Goal: Information Seeking & Learning: Learn about a topic

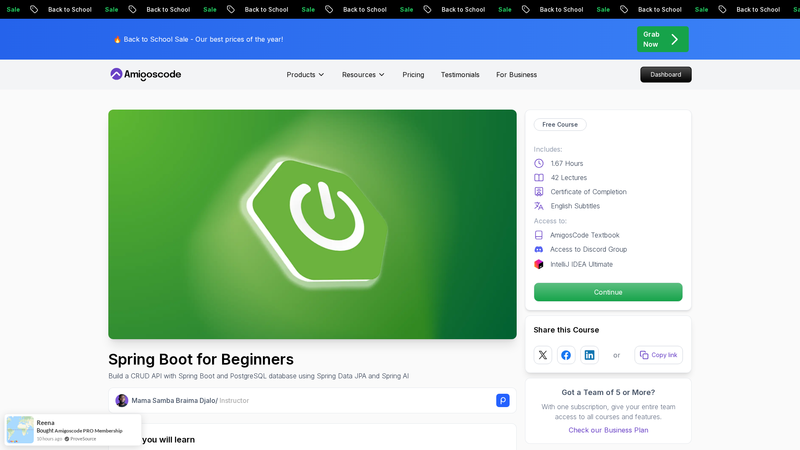
click at [148, 69] on icon at bounding box center [145, 74] width 75 height 13
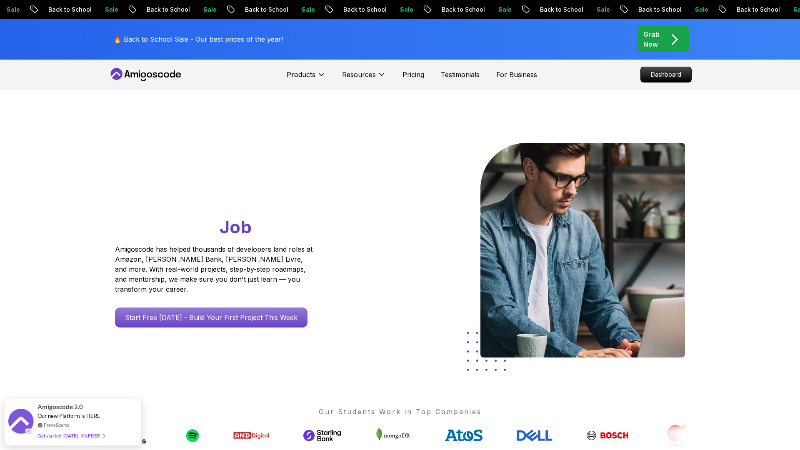
click at [150, 78] on icon at bounding box center [145, 74] width 75 height 13
click at [675, 71] on p "Dashboard" at bounding box center [666, 75] width 48 height 14
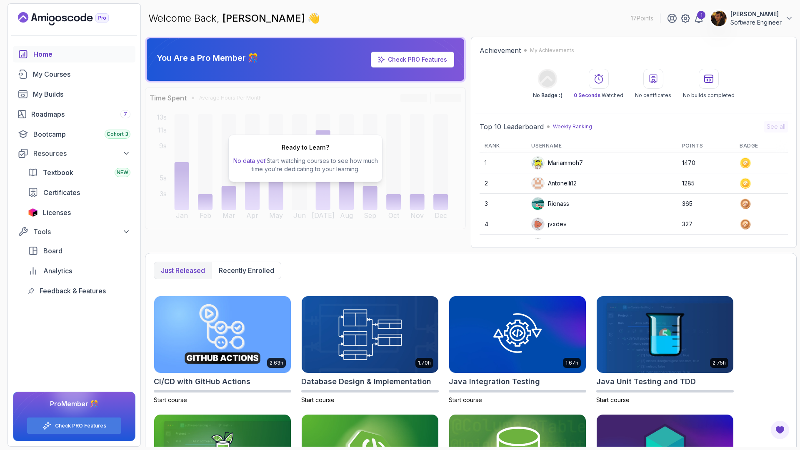
click at [50, 83] on div "Home My Courses My Builds Roadmaps 7 Bootcamp Cohort 3 Resources Textbook NEW C…" at bounding box center [74, 172] width 123 height 253
click at [57, 118] on div "Roadmaps 7" at bounding box center [80, 114] width 99 height 10
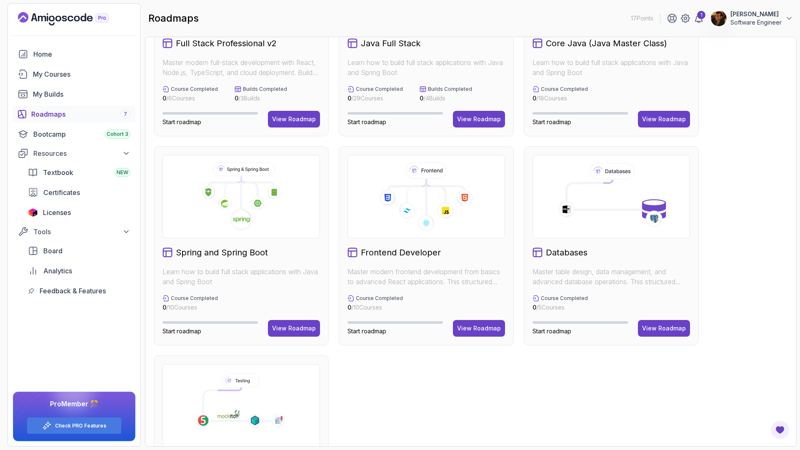
scroll to position [114, 0]
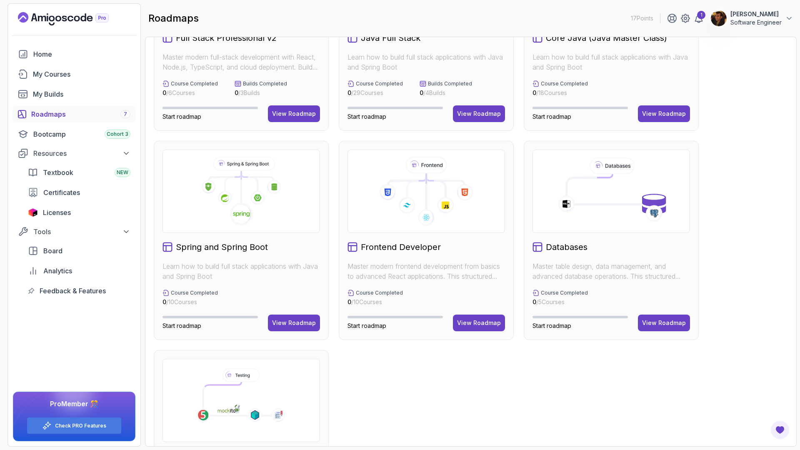
click at [218, 245] on h2 "Spring and Spring Boot" at bounding box center [222, 247] width 92 height 12
click at [220, 199] on icon at bounding box center [225, 197] width 15 height 15
click at [296, 324] on div "View Roadmap" at bounding box center [294, 323] width 44 height 8
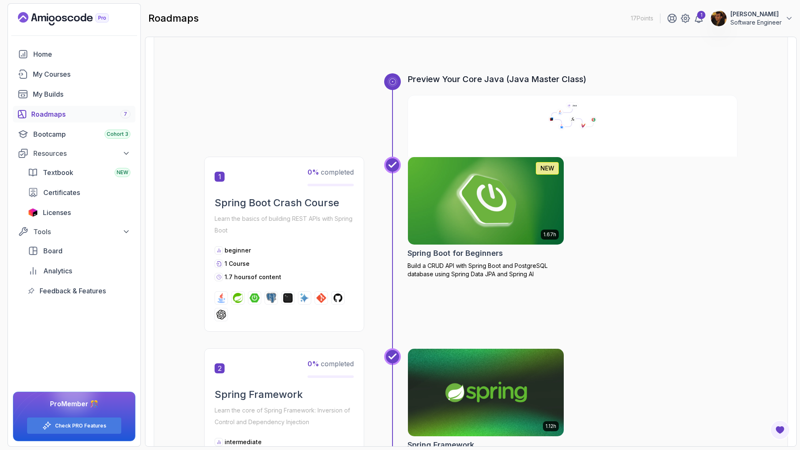
scroll to position [130, 0]
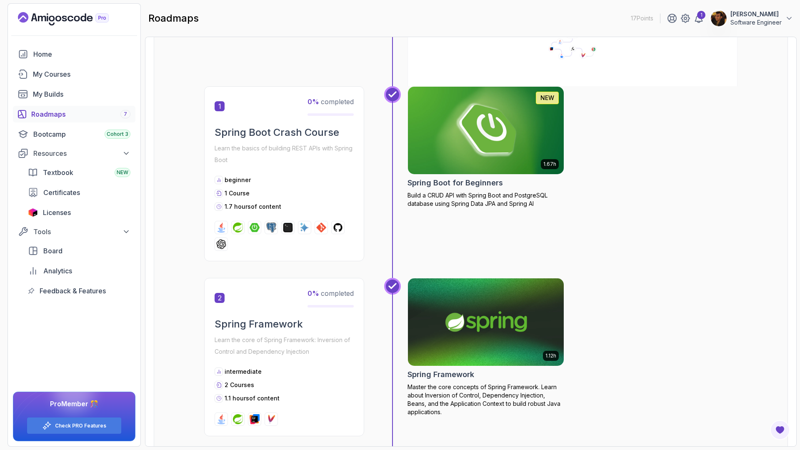
click at [454, 151] on img at bounding box center [486, 131] width 164 height 92
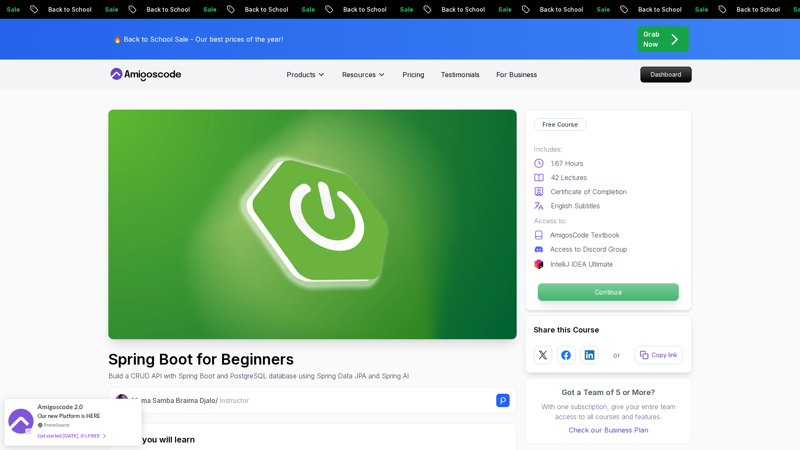
click at [588, 296] on p "Continue" at bounding box center [608, 292] width 141 height 18
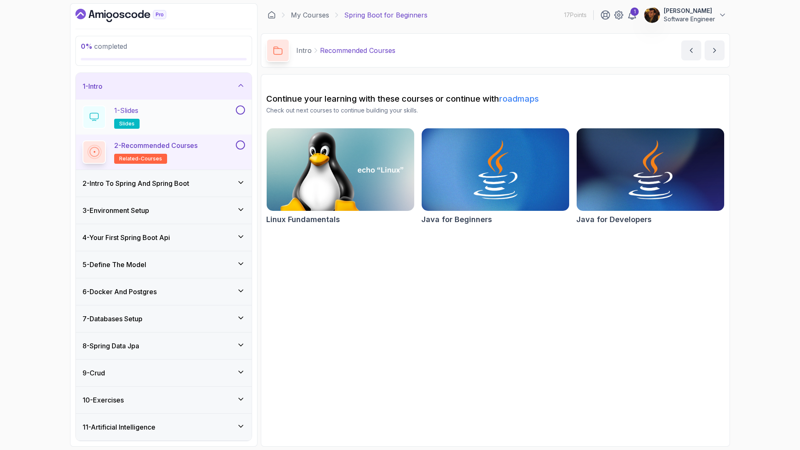
click at [188, 110] on div "1 - Slides slides" at bounding box center [159, 116] width 152 height 23
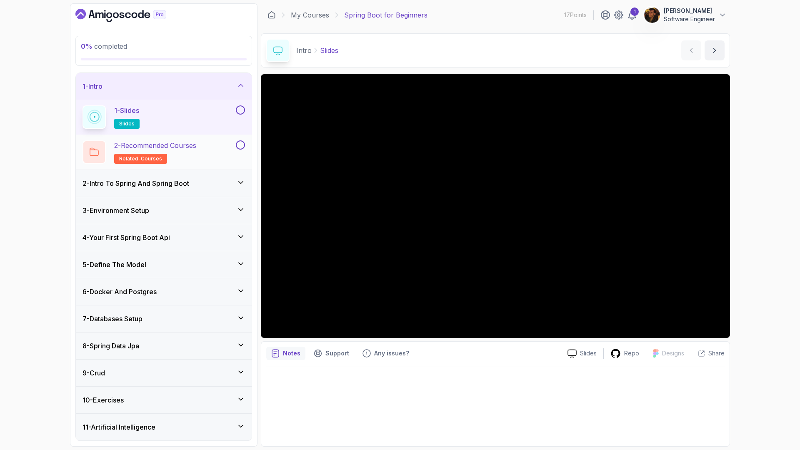
click at [176, 160] on h2 "2 - Recommended Courses related-courses" at bounding box center [155, 151] width 82 height 23
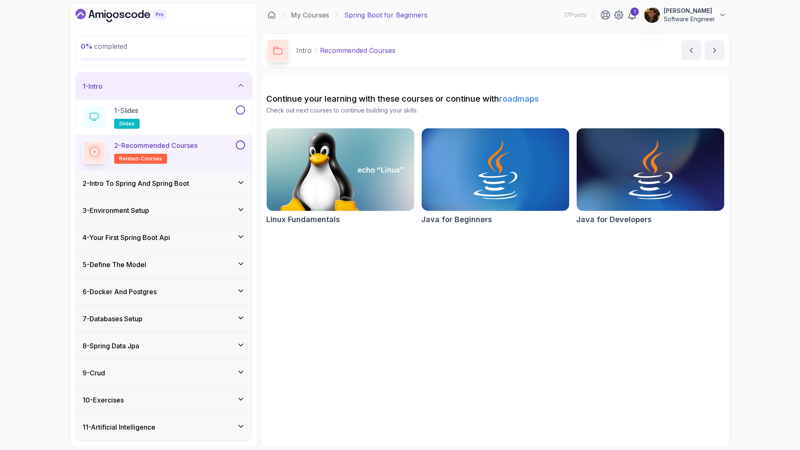
click at [176, 182] on h3 "2 - Intro To Spring And Spring Boot" at bounding box center [136, 183] width 107 height 10
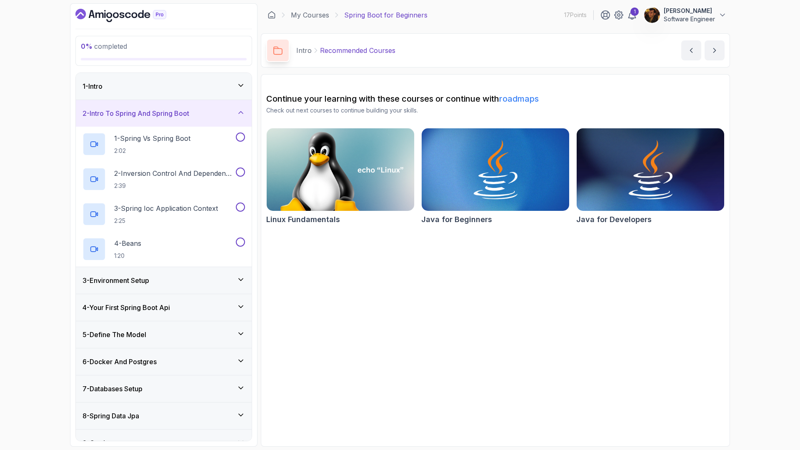
click at [167, 96] on div "1 - Intro" at bounding box center [164, 86] width 176 height 27
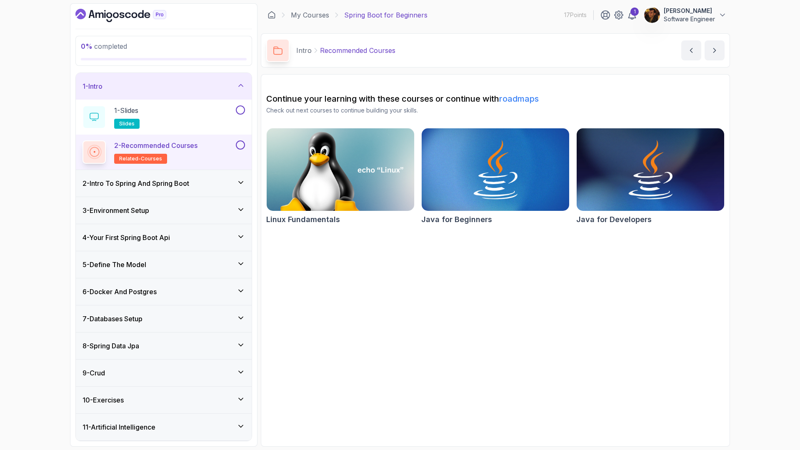
click at [164, 149] on p "2 - Recommended Courses" at bounding box center [155, 145] width 83 height 10
click at [162, 182] on h3 "2 - Intro To Spring And Spring Boot" at bounding box center [136, 183] width 107 height 10
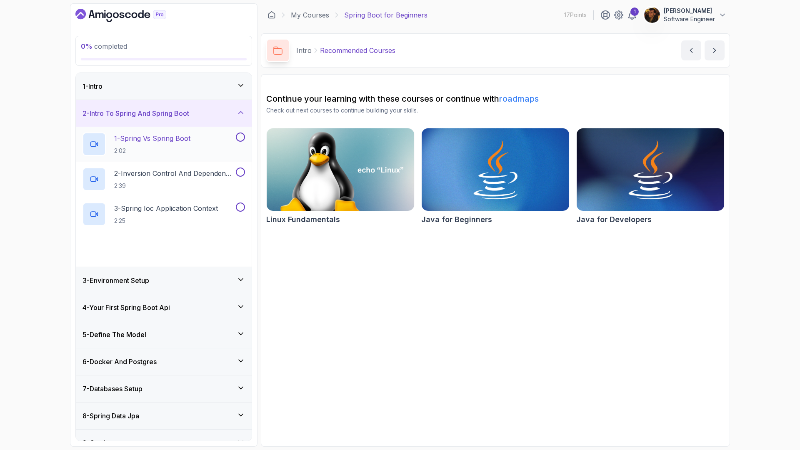
click at [153, 129] on div "1 - Spring Vs Spring Boot 2:02" at bounding box center [164, 144] width 176 height 35
click at [157, 136] on p "1 - Spring Vs Spring Boot" at bounding box center [152, 138] width 76 height 10
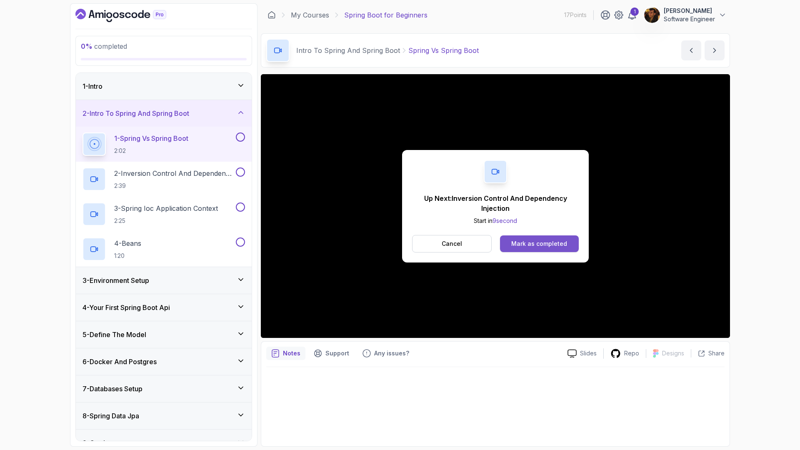
click at [518, 240] on div "Mark as completed" at bounding box center [539, 244] width 56 height 8
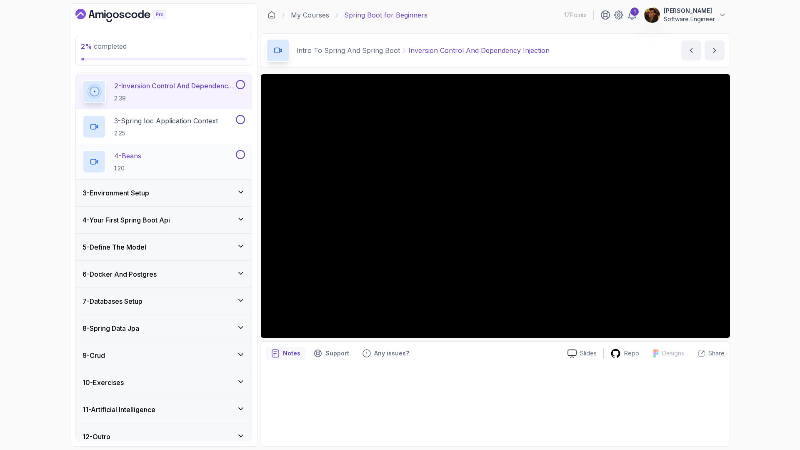
scroll to position [97, 0]
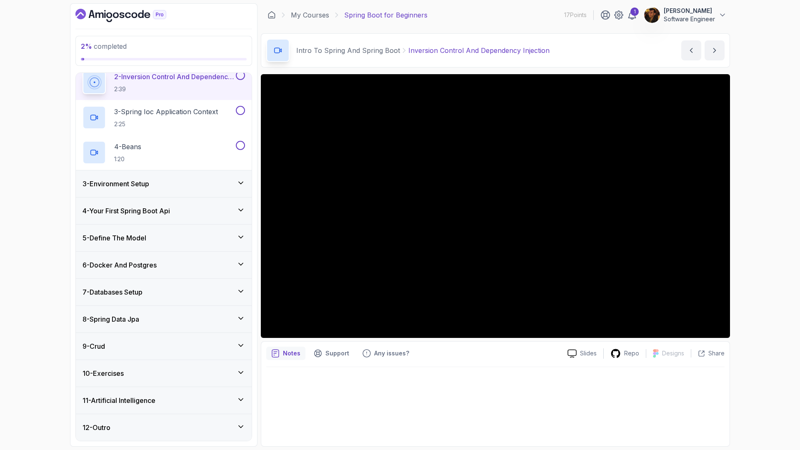
click at [180, 319] on div "8 - Spring Data Jpa" at bounding box center [164, 319] width 163 height 10
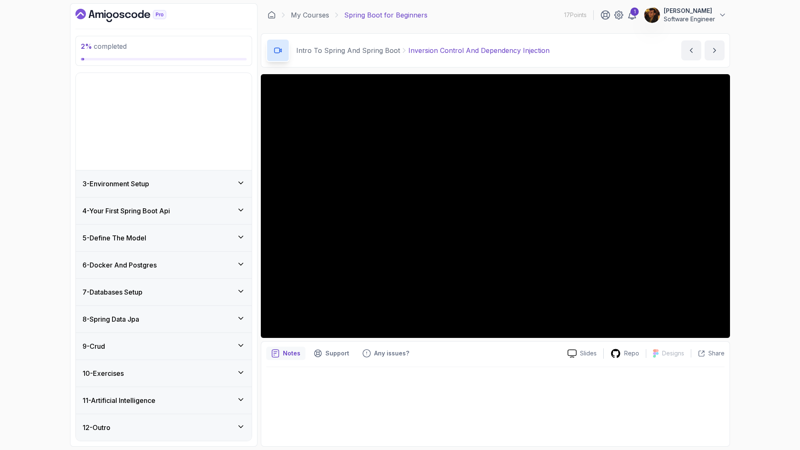
scroll to position [0, 0]
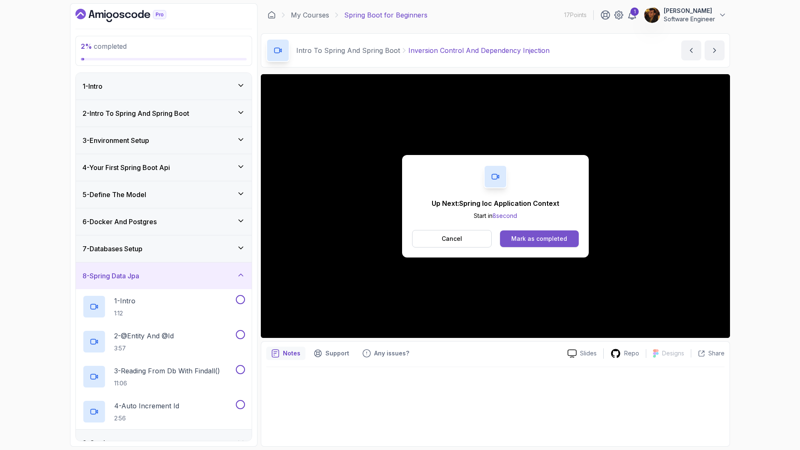
click at [530, 238] on div "Mark as completed" at bounding box center [539, 239] width 56 height 8
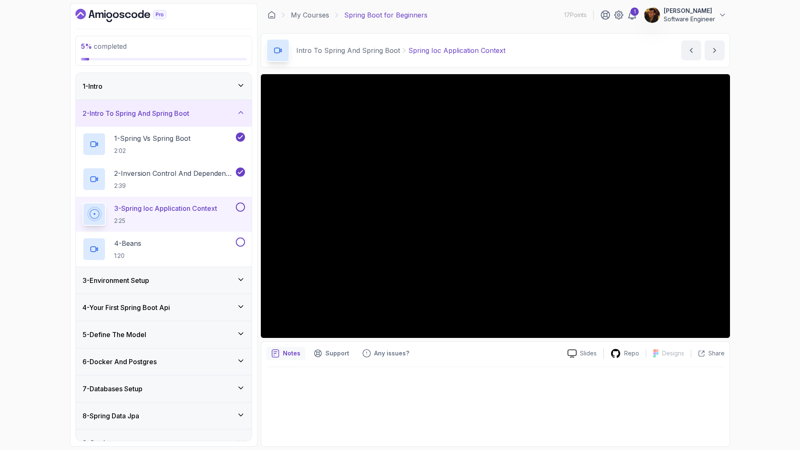
click at [187, 277] on div "3 - Environment Setup" at bounding box center [164, 280] width 163 height 10
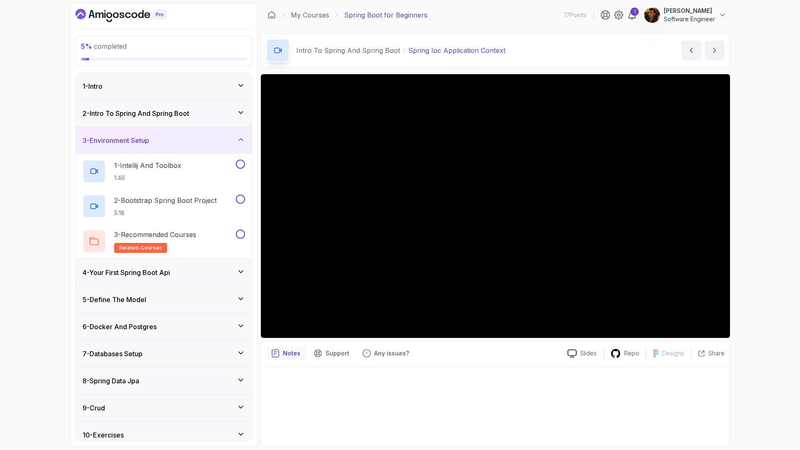
click at [188, 147] on div "3 - Environment Setup" at bounding box center [164, 140] width 176 height 27
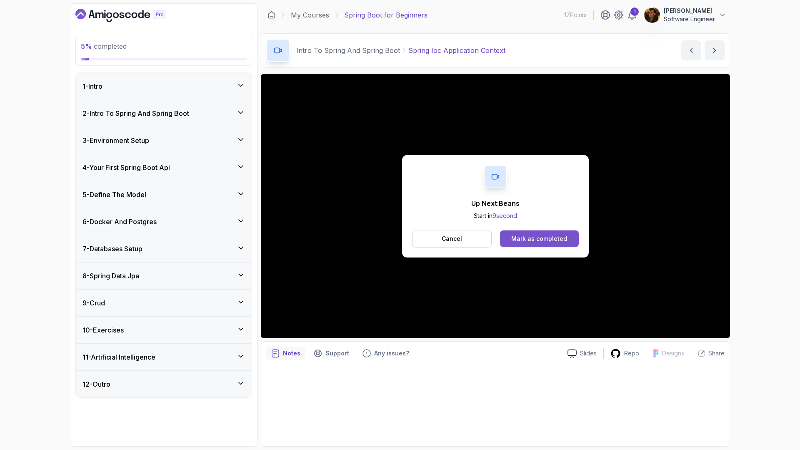
click at [508, 230] on button "Mark as completed" at bounding box center [539, 238] width 79 height 17
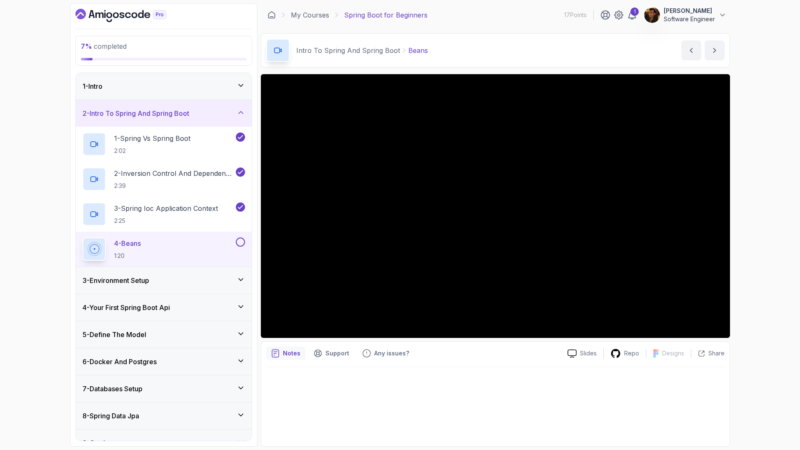
scroll to position [97, 0]
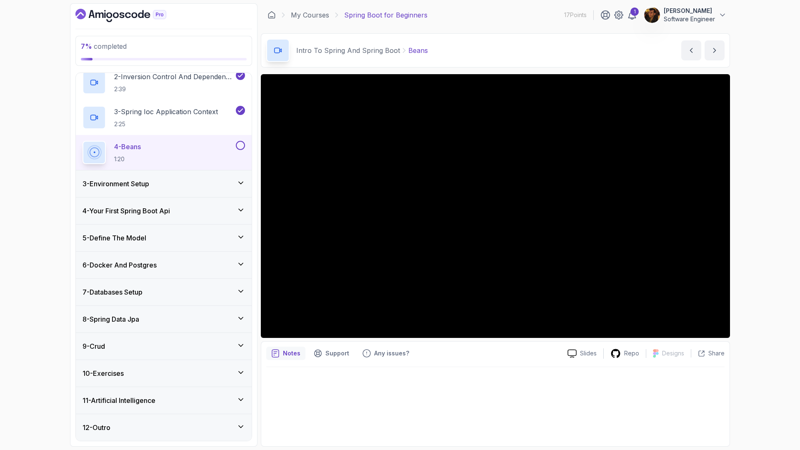
click at [188, 333] on div "9 - Crud" at bounding box center [164, 346] width 176 height 27
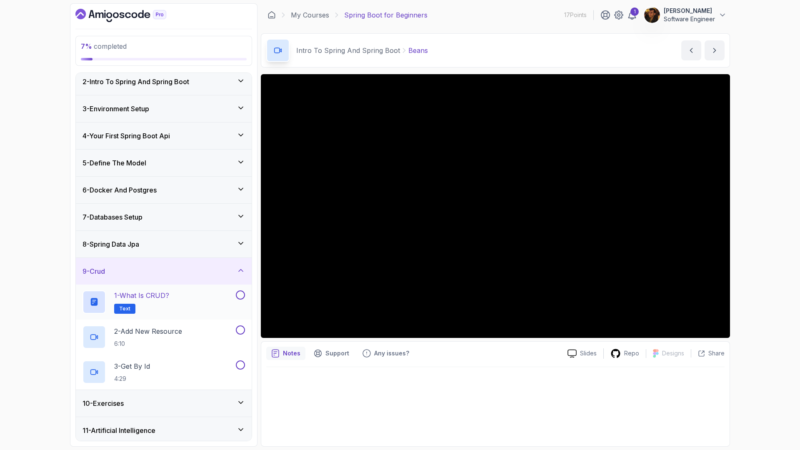
scroll to position [37, 0]
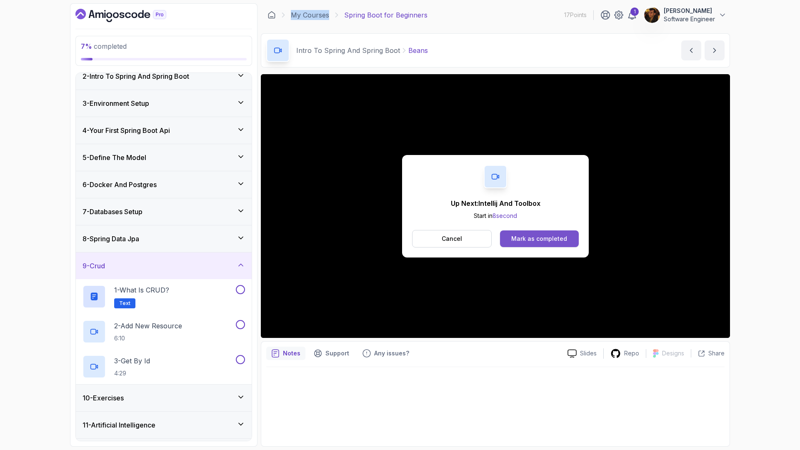
click at [545, 235] on div "Mark as completed" at bounding box center [539, 239] width 56 height 8
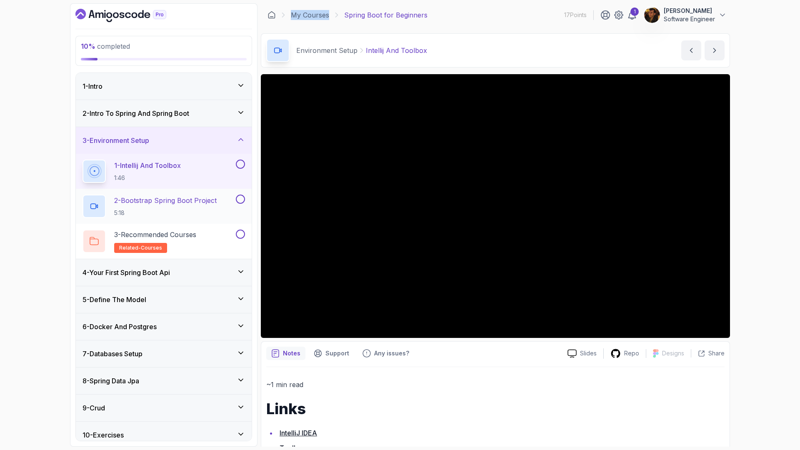
click at [176, 199] on p "2 - Bootstrap Spring Boot Project" at bounding box center [165, 200] width 103 height 10
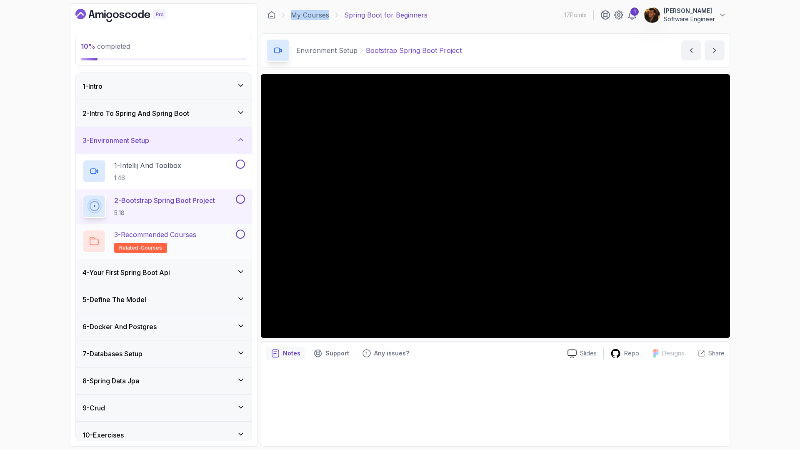
click at [194, 247] on h2 "3 - Recommended Courses related-courses" at bounding box center [155, 241] width 82 height 23
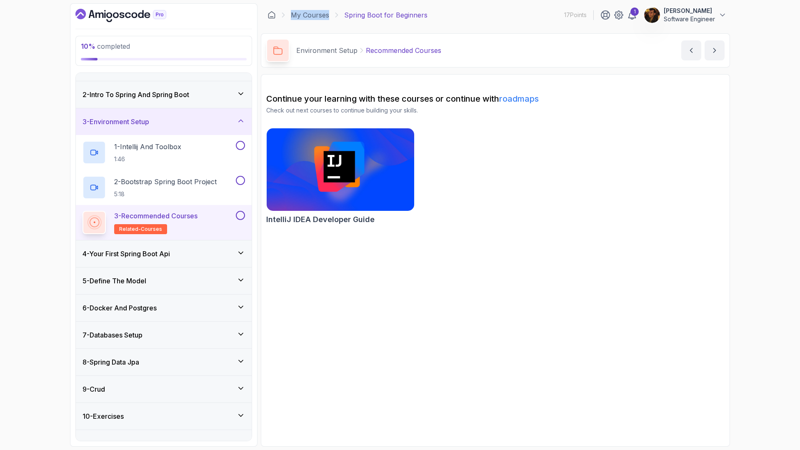
scroll to position [23, 0]
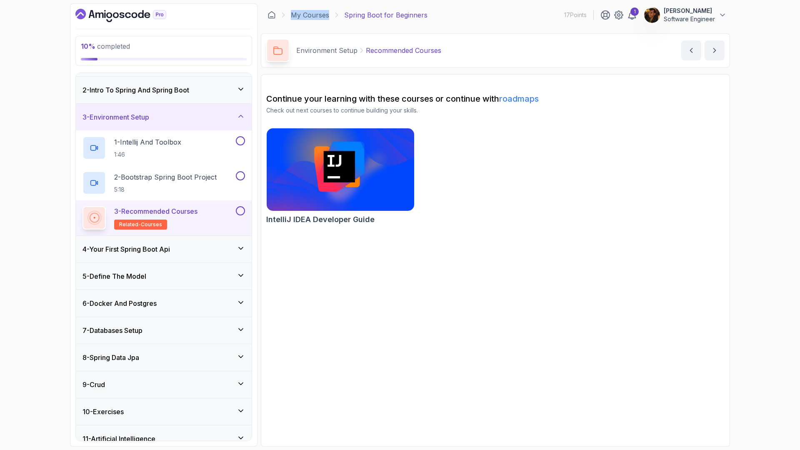
click at [194, 245] on div "4 - Your First Spring Boot Api" at bounding box center [164, 249] width 163 height 10
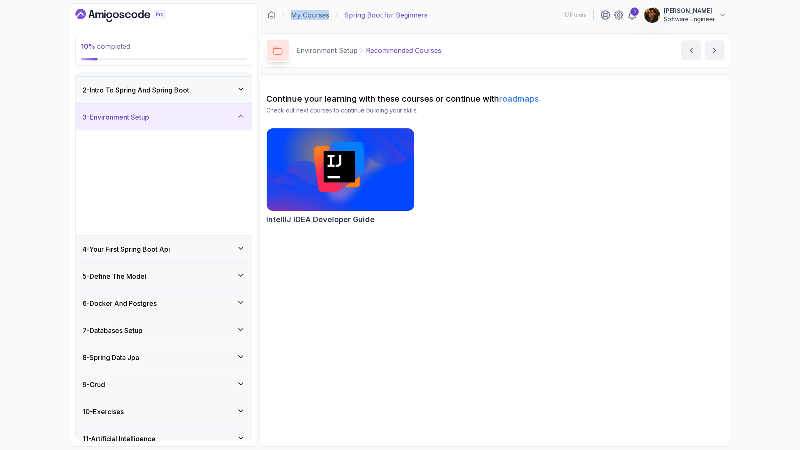
scroll to position [0, 0]
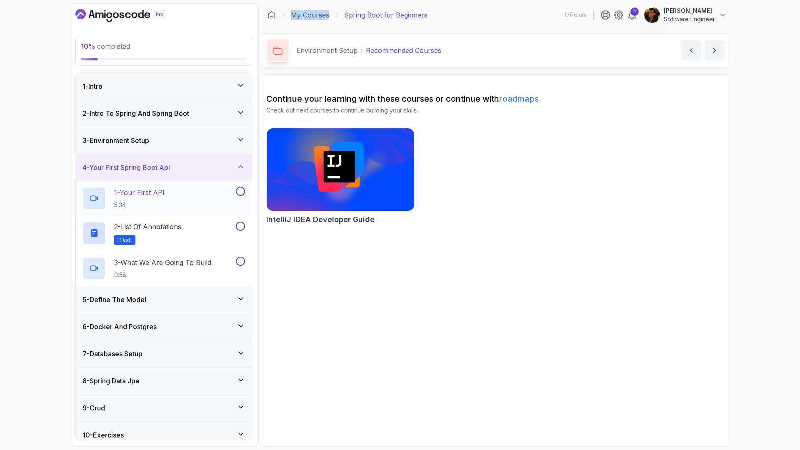
click at [135, 195] on p "1 - Your First API" at bounding box center [139, 193] width 50 height 10
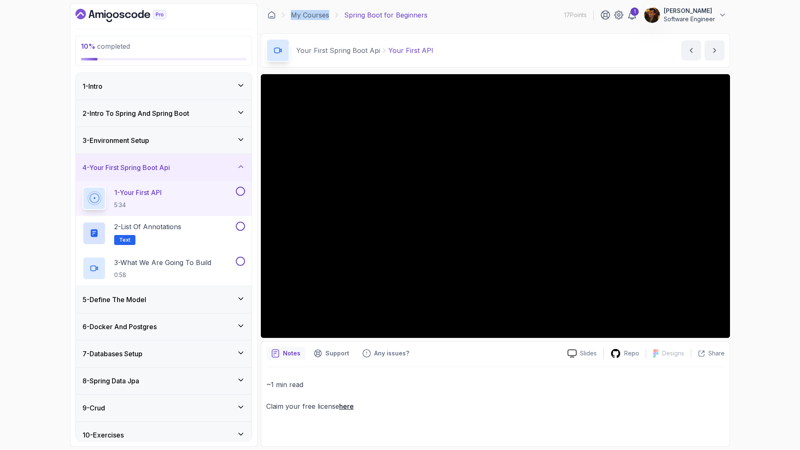
click at [185, 134] on div "3 - Environment Setup" at bounding box center [164, 140] width 176 height 27
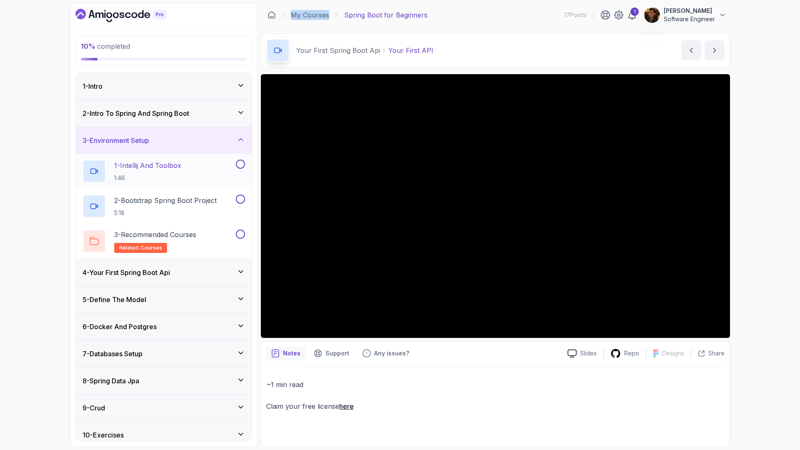
click at [240, 167] on button at bounding box center [240, 164] width 9 height 9
click at [240, 200] on button at bounding box center [240, 199] width 9 height 9
click at [241, 235] on button at bounding box center [240, 234] width 9 height 9
click at [235, 115] on div "2 - Intro To Spring And Spring Boot" at bounding box center [164, 113] width 163 height 10
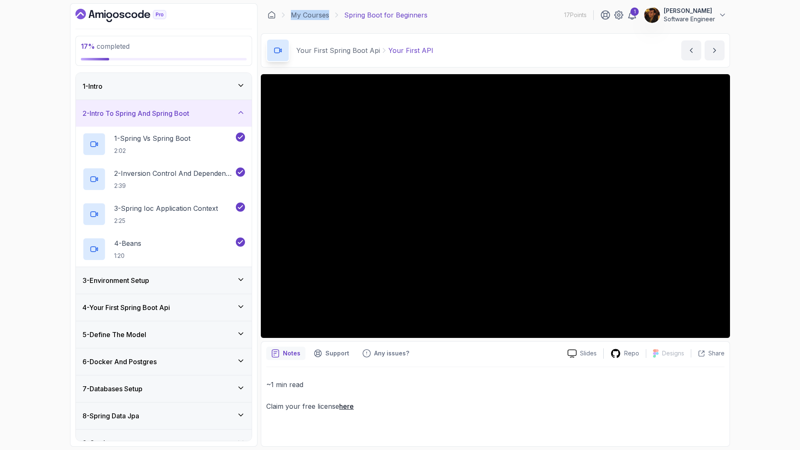
click at [231, 113] on div "2 - Intro To Spring And Spring Boot" at bounding box center [164, 113] width 163 height 10
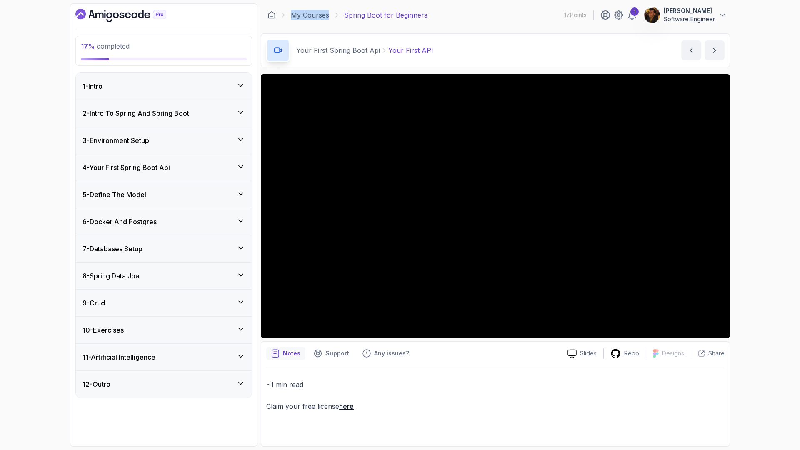
click at [231, 85] on div "1 - Intro" at bounding box center [164, 86] width 163 height 10
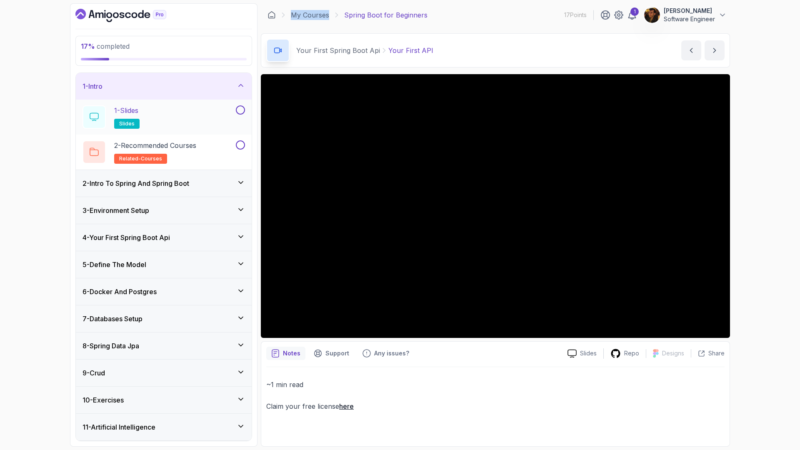
click at [241, 110] on button at bounding box center [240, 109] width 9 height 9
click at [241, 144] on button at bounding box center [240, 144] width 9 height 9
click at [241, 85] on icon at bounding box center [241, 85] width 8 height 8
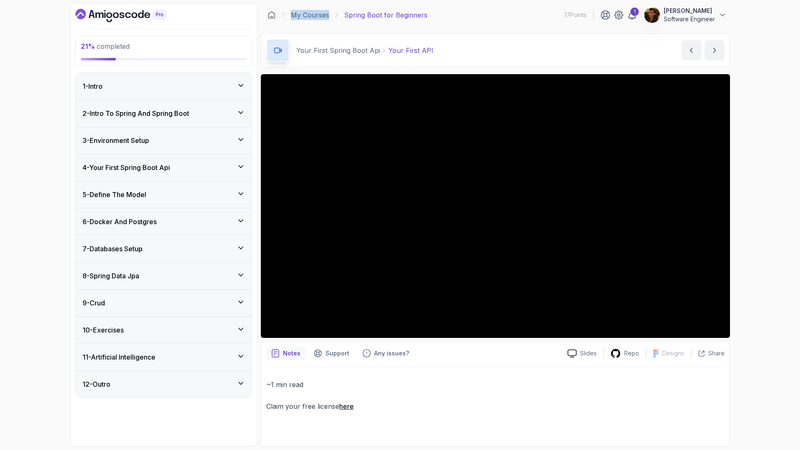
click at [243, 160] on div "4 - Your First Spring Boot Api" at bounding box center [164, 167] width 176 height 27
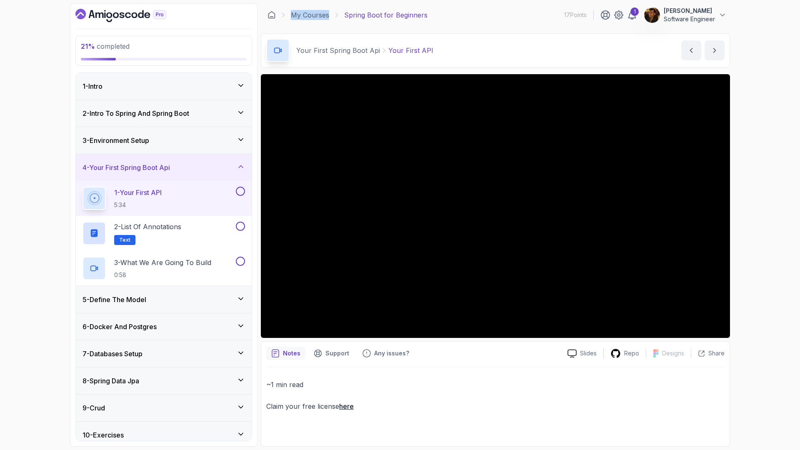
click at [240, 192] on button at bounding box center [240, 191] width 9 height 9
click at [236, 224] on button at bounding box center [240, 226] width 9 height 9
click at [206, 226] on div "2 - List of Annotations Text" at bounding box center [159, 233] width 152 height 23
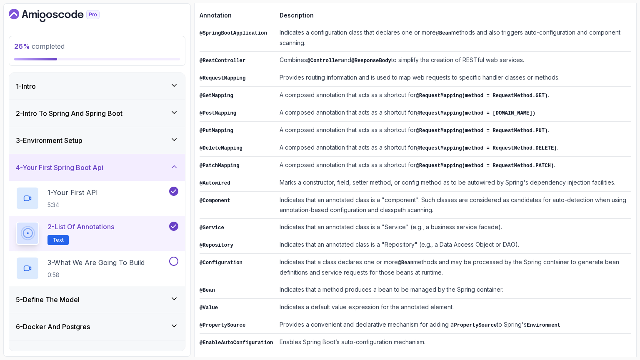
scroll to position [149, 0]
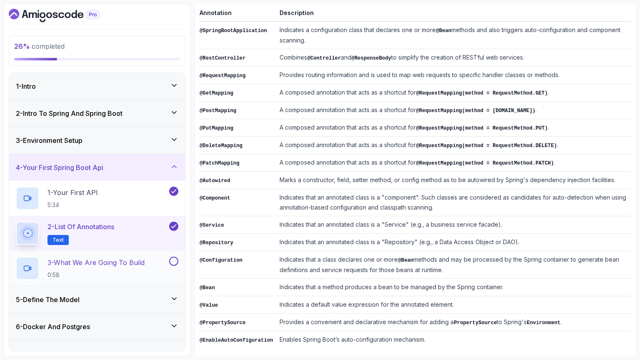
click at [106, 258] on p "3 - What We Are Going To Build" at bounding box center [96, 263] width 97 height 10
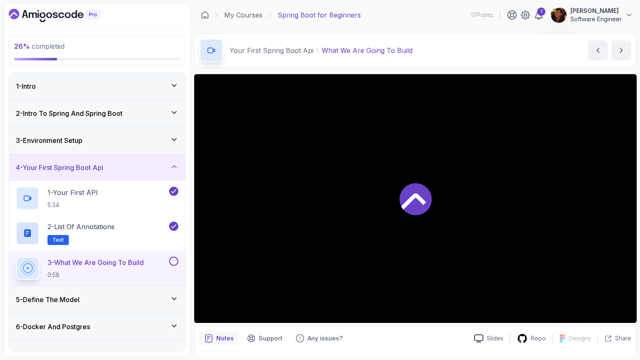
click at [365, 196] on div at bounding box center [415, 198] width 443 height 249
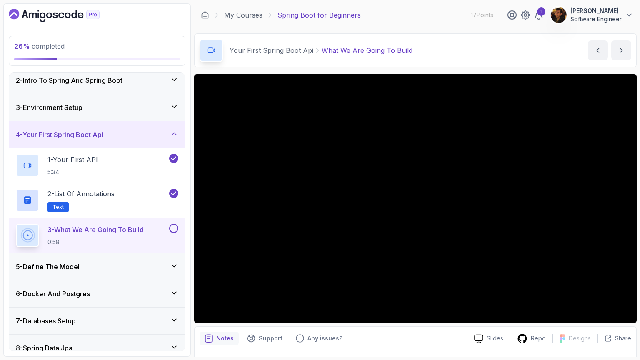
click at [170, 227] on button at bounding box center [173, 228] width 9 height 9
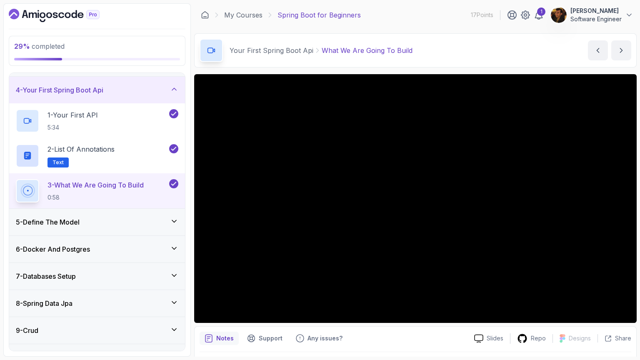
click at [168, 215] on div "5 - Define The Model" at bounding box center [97, 222] width 176 height 27
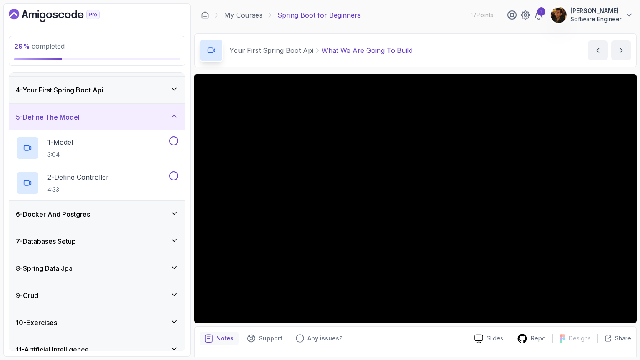
scroll to position [100, 0]
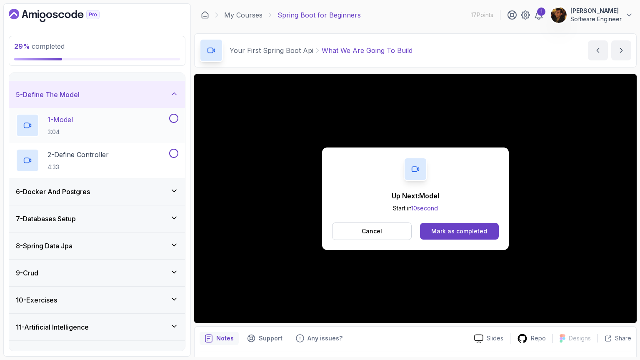
click at [153, 120] on div "1 - Model 3:04" at bounding box center [92, 125] width 152 height 23
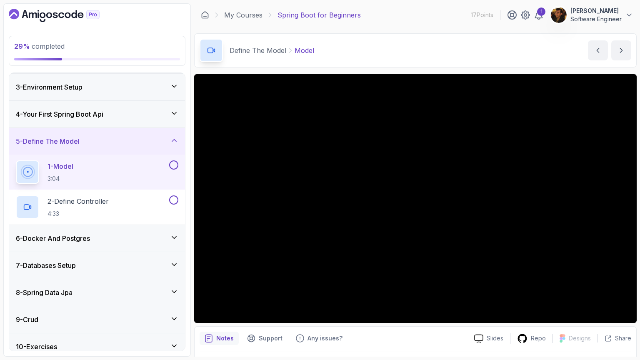
scroll to position [45, 0]
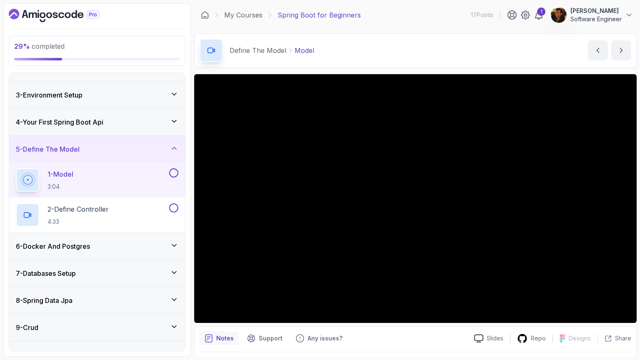
click at [152, 98] on div "3 - Environment Setup" at bounding box center [97, 95] width 163 height 10
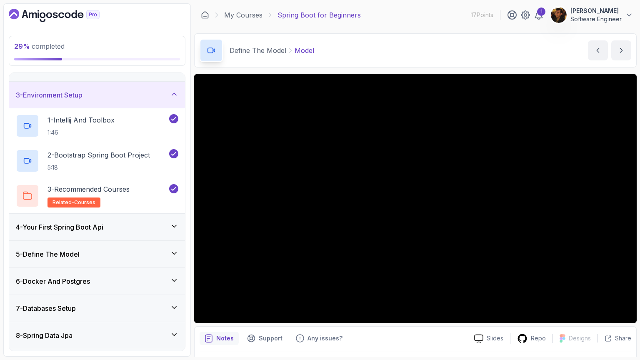
click at [152, 96] on div "3 - Environment Setup" at bounding box center [97, 95] width 163 height 10
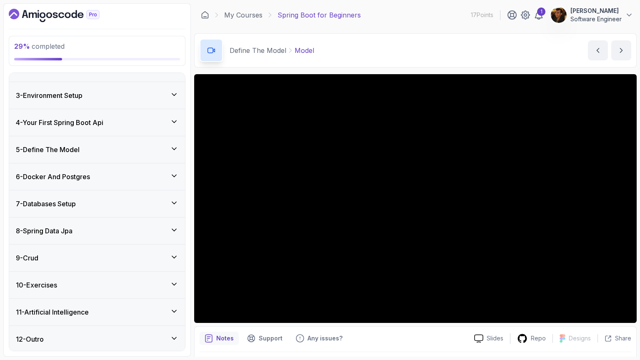
scroll to position [0, 0]
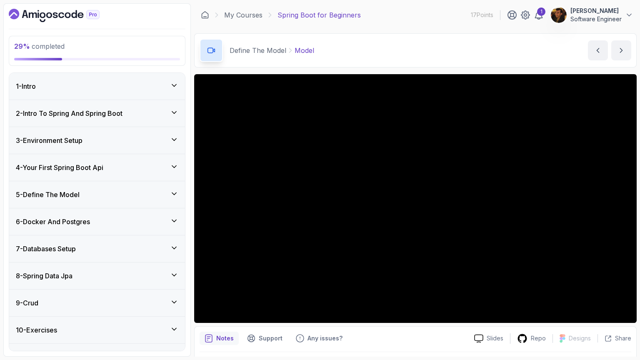
click at [168, 163] on div "4 - Your First Spring Boot Api" at bounding box center [97, 168] width 163 height 10
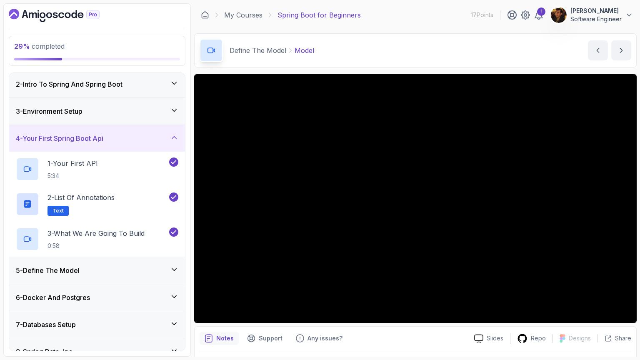
scroll to position [32, 0]
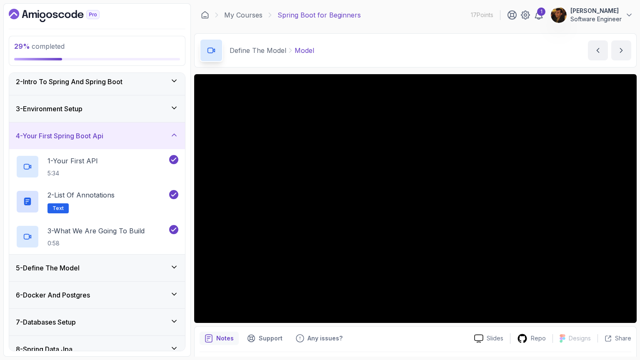
click at [150, 275] on div "5 - Define The Model" at bounding box center [97, 268] width 176 height 27
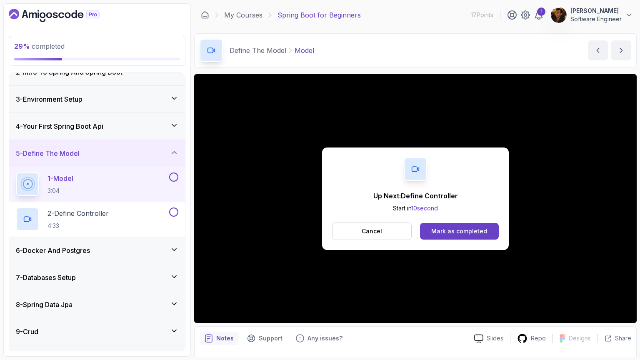
scroll to position [42, 0]
click at [173, 176] on button at bounding box center [173, 176] width 9 height 9
click at [173, 208] on button at bounding box center [173, 211] width 9 height 9
click at [164, 239] on div "6 - Docker And Postgres" at bounding box center [97, 249] width 176 height 27
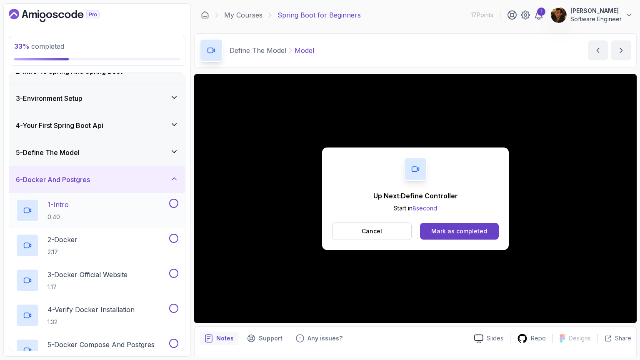
click at [176, 203] on button at bounding box center [173, 203] width 9 height 9
click at [173, 234] on button at bounding box center [173, 238] width 9 height 9
click at [173, 275] on button at bounding box center [173, 273] width 9 height 9
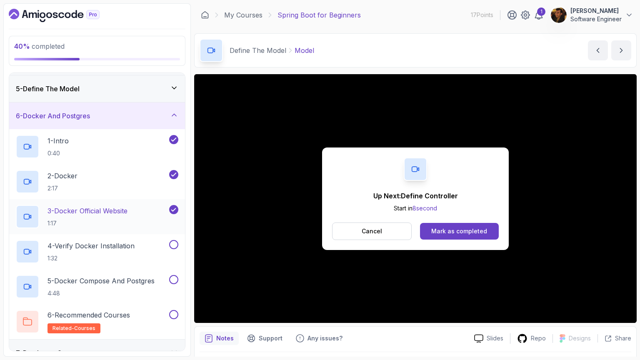
scroll to position [107, 0]
click at [177, 240] on button at bounding box center [173, 243] width 9 height 9
click at [170, 278] on button at bounding box center [173, 278] width 9 height 9
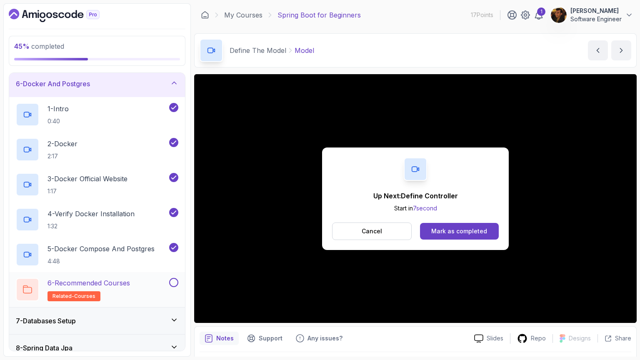
click at [174, 279] on button at bounding box center [173, 282] width 9 height 9
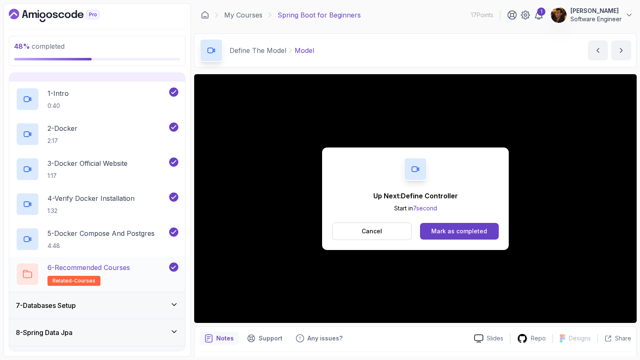
click at [145, 266] on div "6 - Recommended Courses related-courses" at bounding box center [92, 274] width 152 height 23
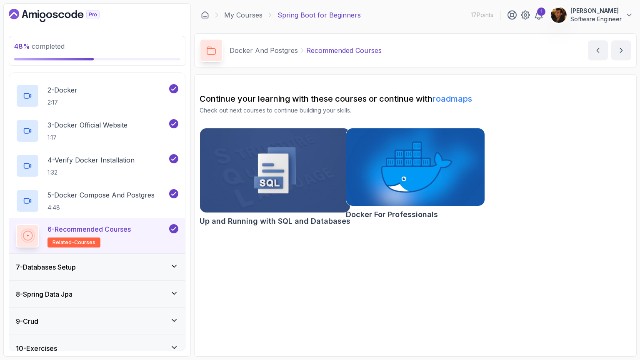
click at [133, 258] on div "7 - Databases Setup" at bounding box center [97, 267] width 176 height 27
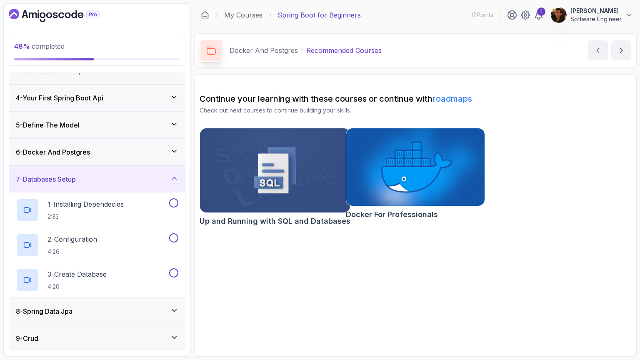
scroll to position [92, 0]
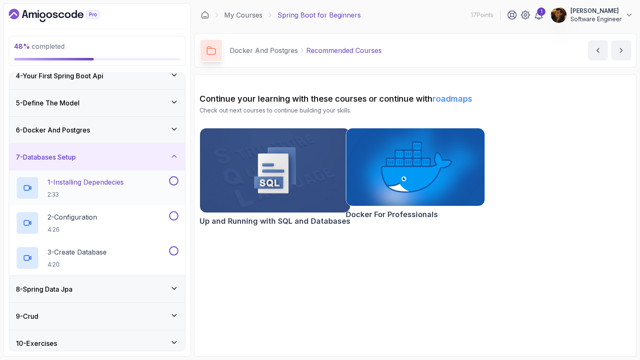
click at [174, 180] on button at bounding box center [173, 180] width 9 height 9
click at [175, 211] on button at bounding box center [173, 215] width 9 height 9
click at [173, 250] on button at bounding box center [173, 250] width 9 height 9
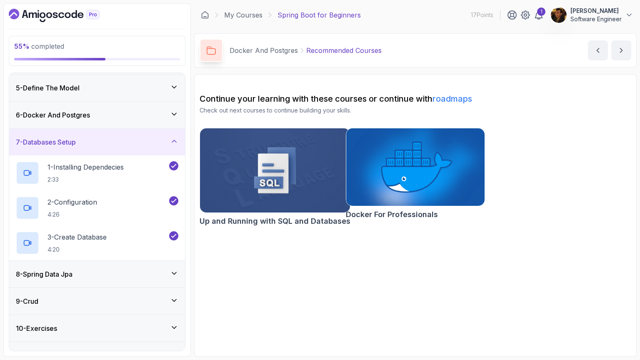
click at [169, 269] on div "8 - Spring Data Jpa" at bounding box center [97, 274] width 163 height 10
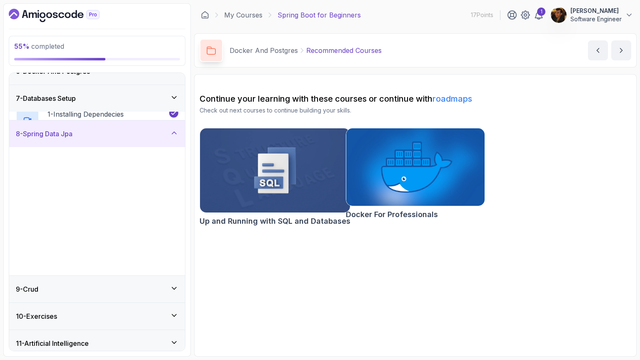
scroll to position [161, 0]
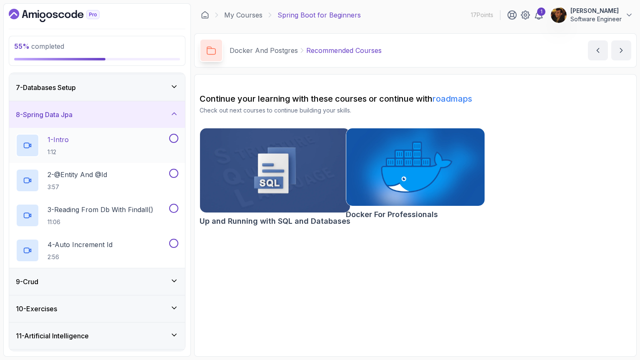
click at [173, 135] on button at bounding box center [173, 138] width 9 height 9
click at [172, 172] on button at bounding box center [173, 173] width 9 height 9
click at [173, 206] on button at bounding box center [173, 208] width 9 height 9
click at [119, 259] on div "4 - Auto Increment Id 2:56" at bounding box center [92, 250] width 152 height 23
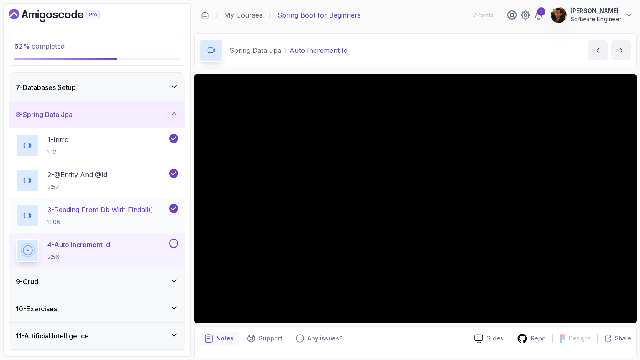
scroll to position [185, 0]
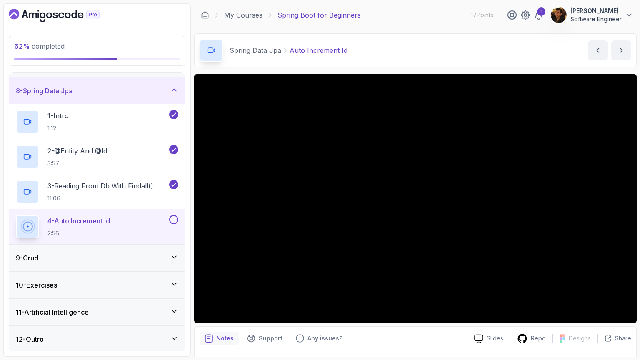
click at [173, 219] on button at bounding box center [173, 219] width 9 height 9
click at [169, 248] on div "9 - Crud" at bounding box center [97, 258] width 176 height 27
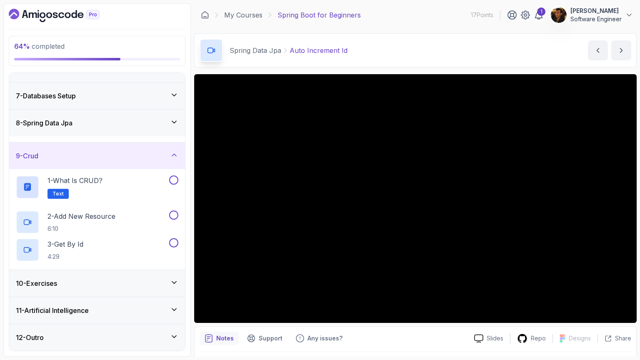
scroll to position [150, 0]
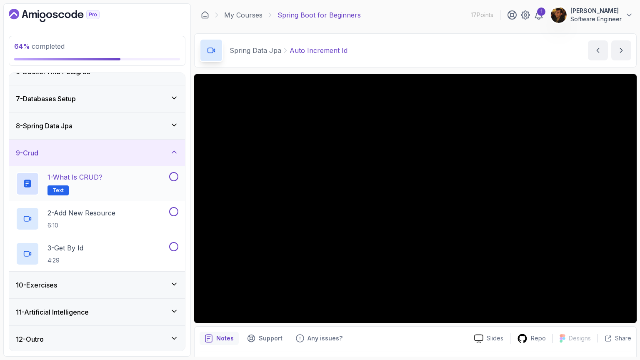
click at [125, 178] on div "1 - What is CRUD? Text" at bounding box center [92, 183] width 152 height 23
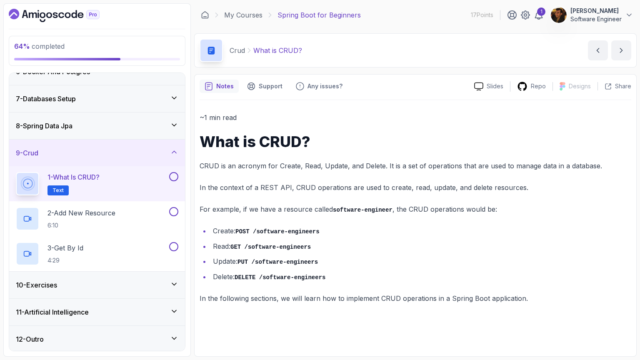
click at [175, 178] on button at bounding box center [173, 176] width 9 height 9
click at [135, 217] on div "2 - Add New Resource 6:10" at bounding box center [92, 218] width 152 height 23
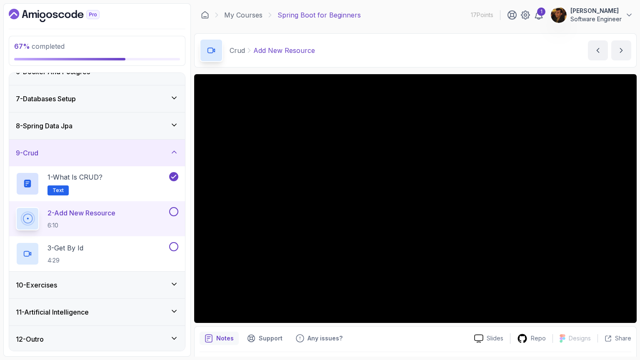
click at [129, 311] on div "11 - Artificial Intelligence" at bounding box center [97, 312] width 163 height 10
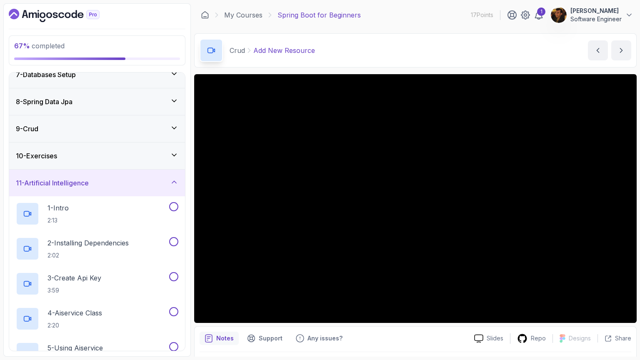
click at [138, 184] on div "11 - Artificial Intelligence" at bounding box center [97, 183] width 163 height 10
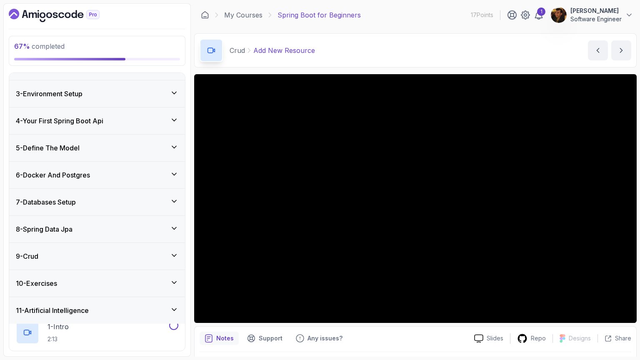
scroll to position [45, 0]
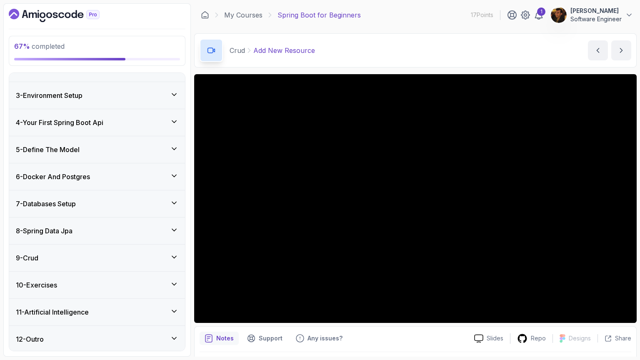
click at [155, 282] on div "10 - Exercises" at bounding box center [97, 285] width 163 height 10
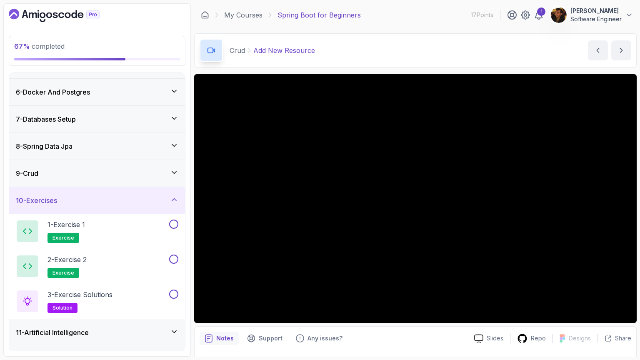
scroll to position [129, 0]
click at [145, 178] on div "9 - Crud" at bounding box center [97, 173] width 176 height 27
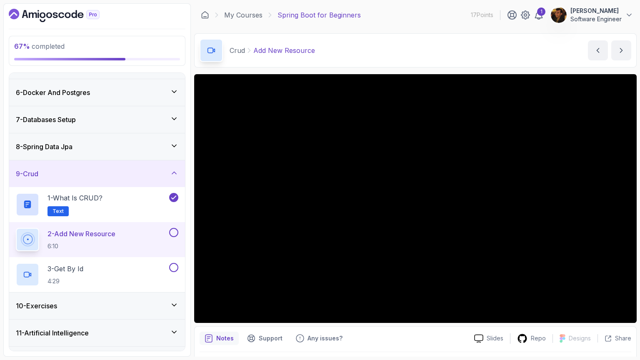
click at [173, 229] on button at bounding box center [173, 232] width 9 height 9
click at [123, 263] on div "3 - Get By Id 4:29" at bounding box center [92, 274] width 152 height 23
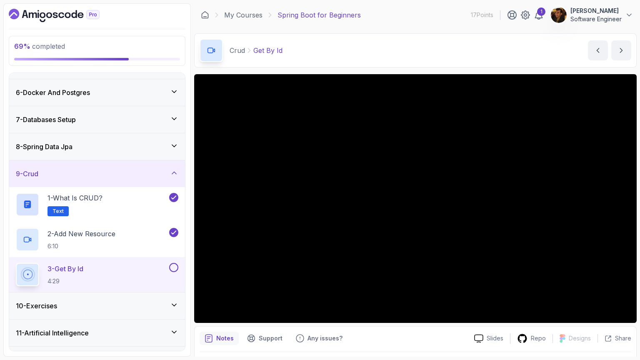
click at [177, 268] on button at bounding box center [173, 267] width 9 height 9
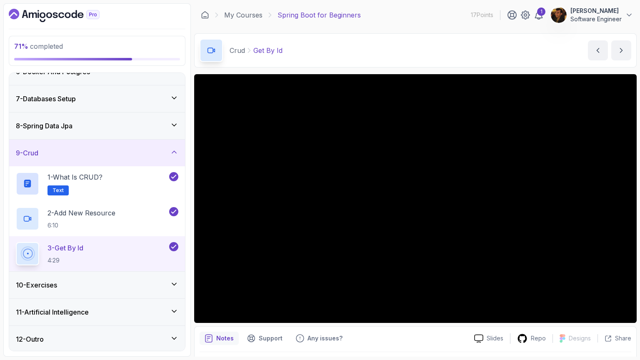
click at [90, 278] on div "10 - Exercises" at bounding box center [97, 285] width 176 height 27
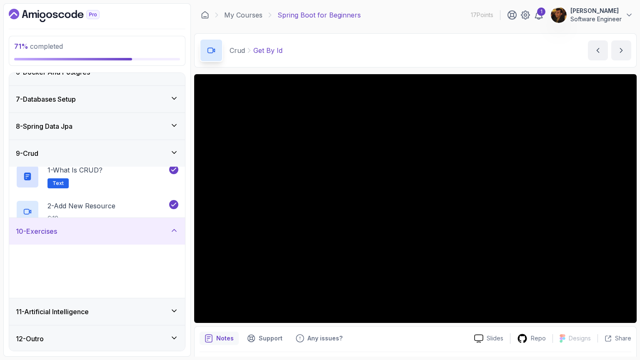
scroll to position [150, 0]
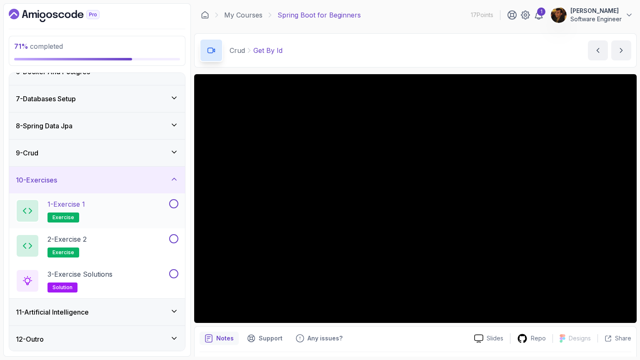
click at [83, 214] on h2 "1 - Exercise 1 exercise" at bounding box center [67, 210] width 38 height 23
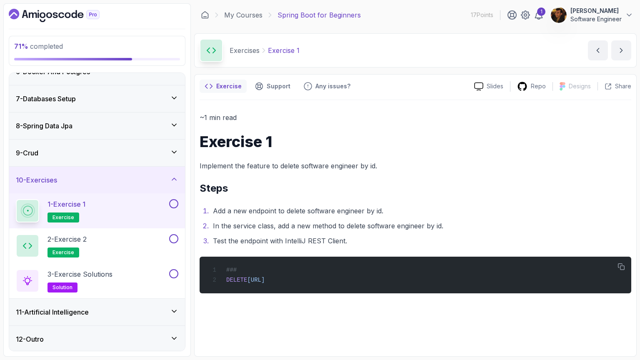
scroll to position [150, 0]
drag, startPoint x: 224, startPoint y: 269, endPoint x: 435, endPoint y: 278, distance: 211.0
click at [435, 278] on div "### DELETE http://localhost:8080/api/v1/software-engineers/1" at bounding box center [415, 275] width 418 height 27
copy code "### DELETE http://localhost:8080/api/v1/software-engineers/1"
click at [319, 215] on li "Add a new endpoint to delete software engineer by id." at bounding box center [420, 211] width 421 height 12
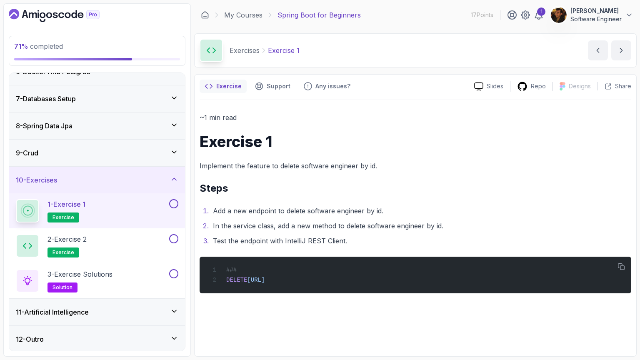
click at [177, 201] on button at bounding box center [173, 203] width 9 height 9
click at [76, 243] on h2 "2 - Exercise 2 exercise" at bounding box center [67, 245] width 39 height 23
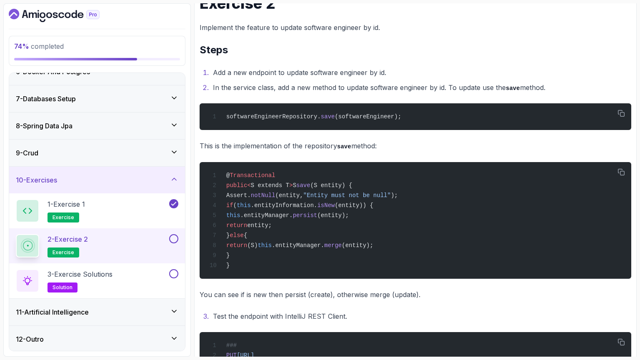
scroll to position [139, 0]
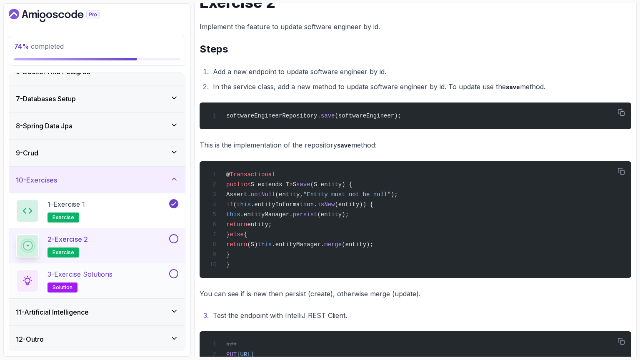
click at [91, 266] on div "3 - Exercise Solutions solution" at bounding box center [97, 280] width 176 height 35
click at [88, 274] on p "3 - Exercise Solutions" at bounding box center [80, 274] width 65 height 10
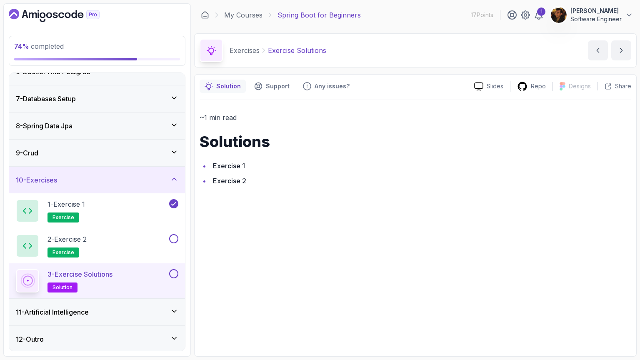
click at [232, 180] on link "Exercise 2" at bounding box center [229, 181] width 33 height 8
click at [242, 183] on link "Exercise 2" at bounding box center [229, 181] width 33 height 8
click at [106, 234] on div "2 - Exercise 2 exercise" at bounding box center [92, 245] width 152 height 23
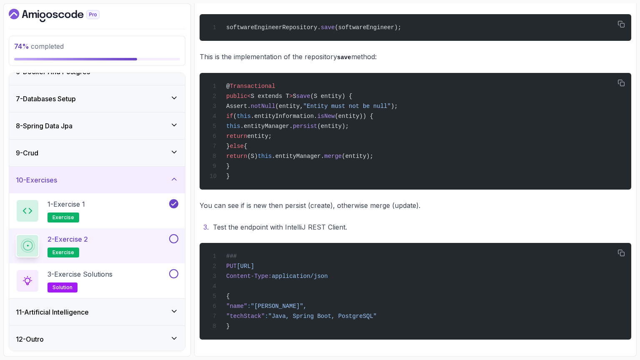
scroll to position [233, 0]
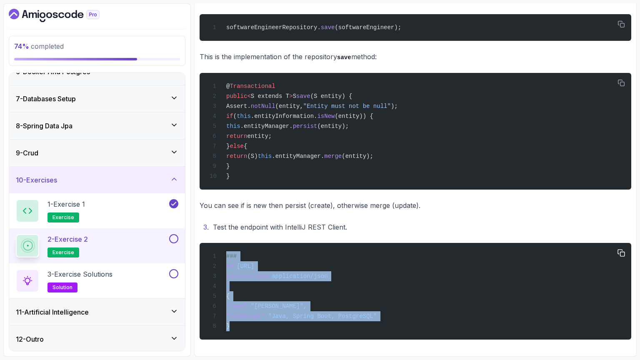
drag, startPoint x: 241, startPoint y: 328, endPoint x: 218, endPoint y: 255, distance: 76.4
click at [218, 255] on div "### PUT http://localhost:8080/api/v1/software-engineers/1 Content-Type: applica…" at bounding box center [415, 291] width 418 height 87
copy code "### PUT http://localhost:8080/api/v1/software-engineers/1 Content-Type: applica…"
click at [177, 239] on button at bounding box center [173, 238] width 9 height 9
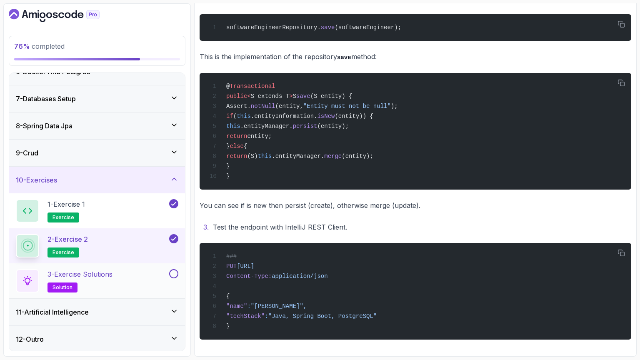
click at [144, 278] on div "3 - Exercise Solutions solution" at bounding box center [92, 280] width 152 height 23
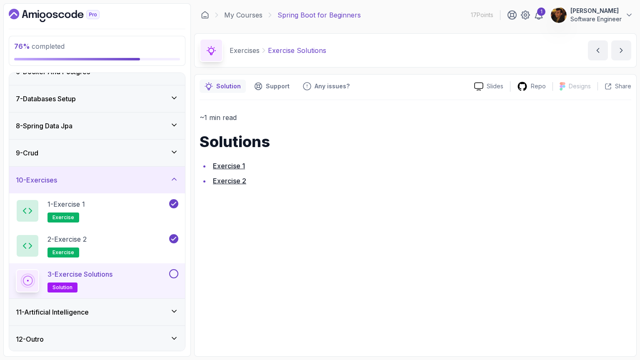
click at [218, 183] on link "Exercise 2" at bounding box center [229, 181] width 33 height 8
click at [174, 267] on div "3 - Exercise Solutions solution" at bounding box center [97, 280] width 176 height 35
click at [170, 269] on div at bounding box center [173, 273] width 11 height 9
click at [172, 274] on button at bounding box center [173, 273] width 9 height 9
click at [173, 304] on div "11 - Artificial Intelligence" at bounding box center [97, 312] width 176 height 27
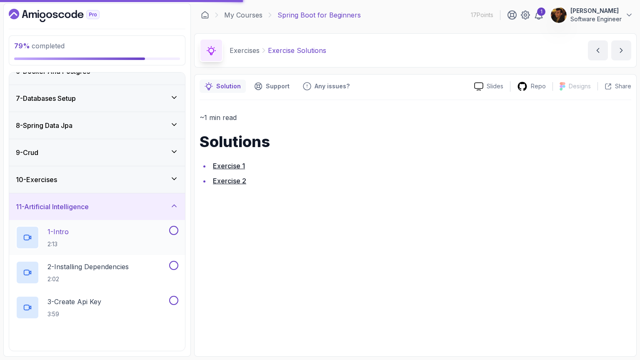
click at [86, 240] on div "1 - Intro 2:13" at bounding box center [92, 237] width 152 height 23
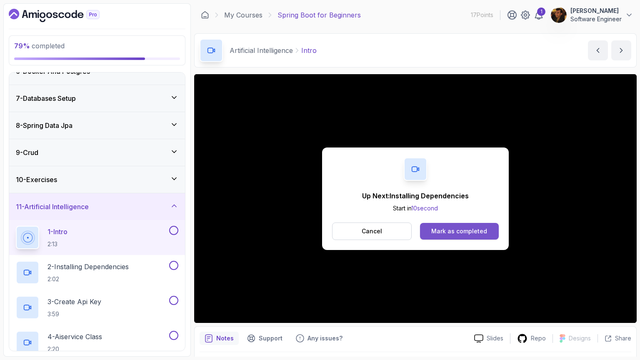
click at [441, 229] on div "Mark as completed" at bounding box center [459, 231] width 56 height 8
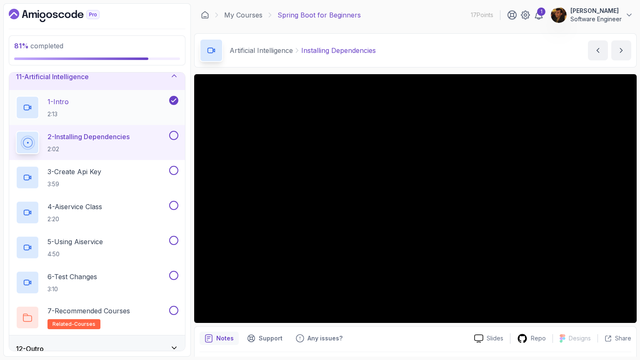
scroll to position [290, 0]
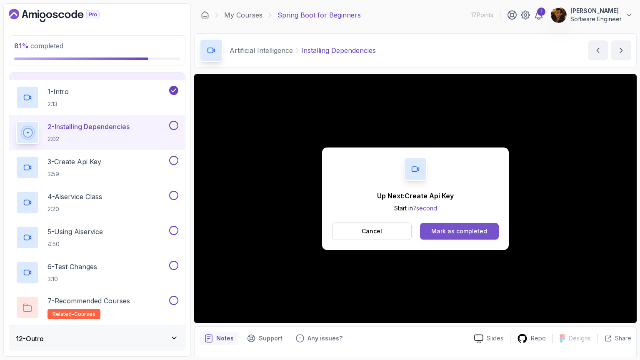
click at [498, 233] on button "Mark as completed" at bounding box center [459, 231] width 79 height 17
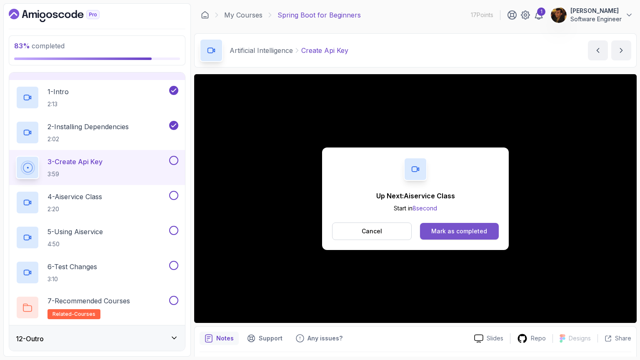
click at [451, 235] on div "Mark as completed" at bounding box center [459, 231] width 56 height 8
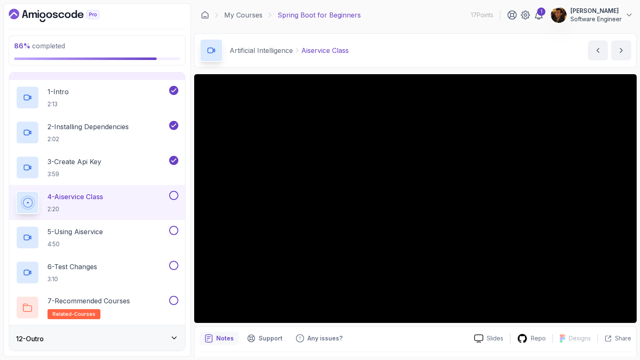
click at [346, 64] on div "Artificial Intelligence Aiservice Class Aiservice Class by nelson" at bounding box center [415, 50] width 443 height 34
click at [538, 21] on div "1 Cem Denizsel Software Engineer" at bounding box center [570, 15] width 126 height 17
click at [540, 17] on icon at bounding box center [539, 15] width 10 height 10
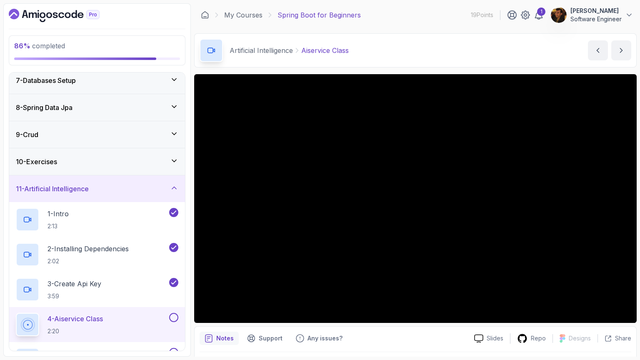
scroll to position [169, 0]
click at [120, 296] on div "3 - Create Api Key 3:59" at bounding box center [92, 288] width 152 height 23
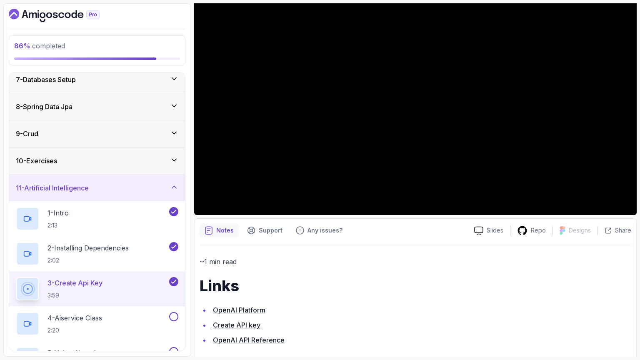
scroll to position [117, 0]
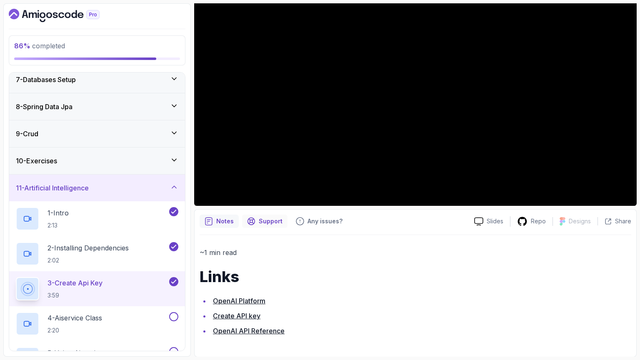
click at [269, 222] on p "Support" at bounding box center [271, 221] width 24 height 8
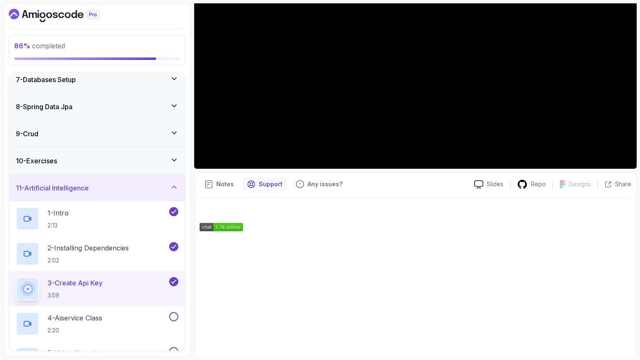
scroll to position [175, 0]
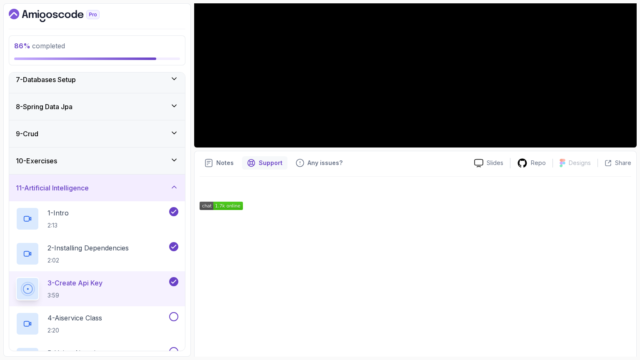
click at [321, 171] on div "Notes Support Any issues? Slides Repo Designs Design not available Share" at bounding box center [415, 258] width 443 height 215
click at [321, 169] on div "Any issues?" at bounding box center [319, 162] width 57 height 13
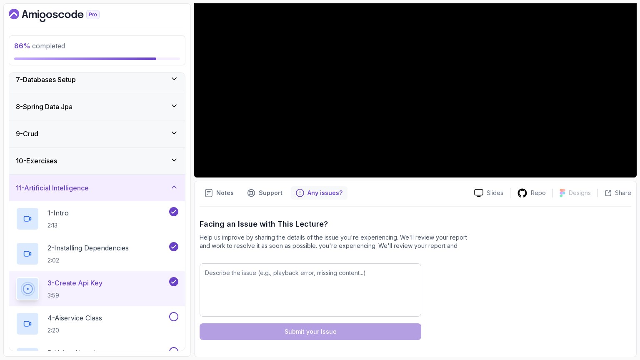
click at [258, 200] on div "Notes Support Any issues? Slides Repo Designs Design not available Share Facing…" at bounding box center [415, 269] width 443 height 176
click at [259, 195] on p "Support" at bounding box center [271, 193] width 24 height 8
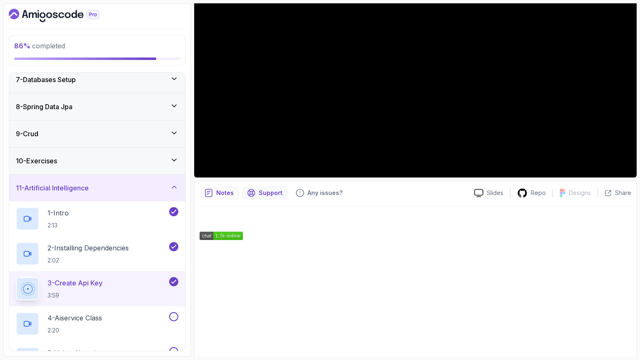
click at [211, 191] on icon "notes button" at bounding box center [209, 193] width 8 height 8
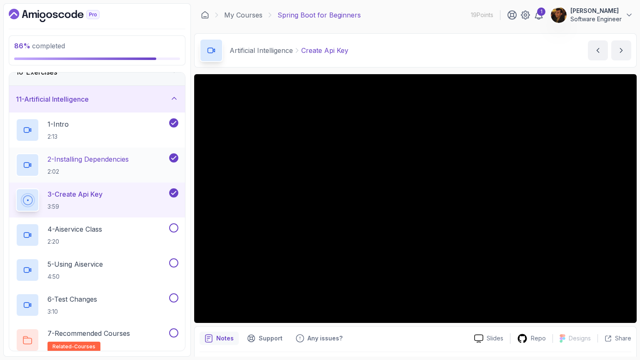
scroll to position [290, 0]
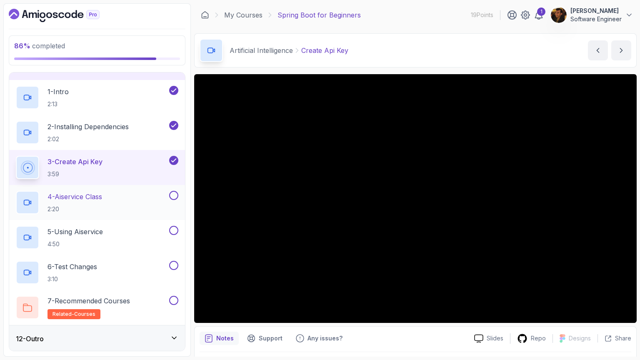
click at [111, 207] on div "4 - Aiservice Class 2:20" at bounding box center [92, 202] width 152 height 23
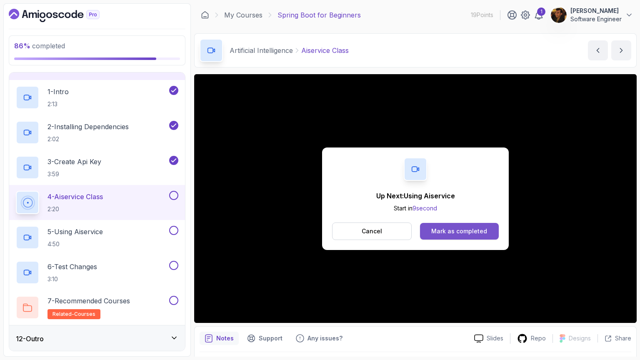
click at [443, 227] on div "Mark as completed" at bounding box center [459, 231] width 56 height 8
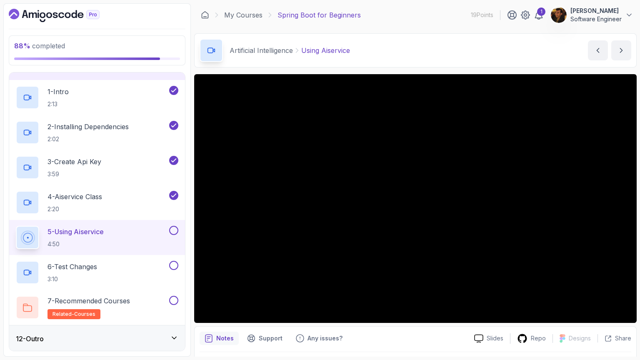
click at [132, 334] on div "12 - Outro" at bounding box center [97, 339] width 163 height 10
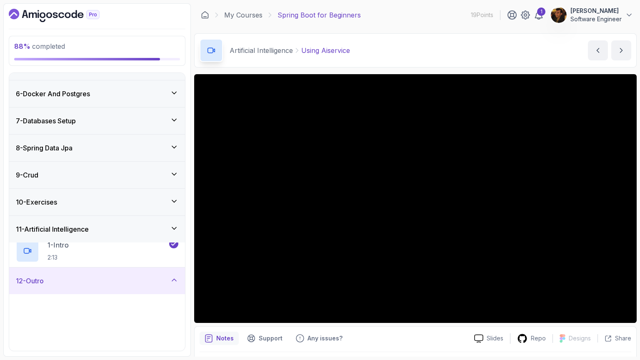
scroll to position [115, 0]
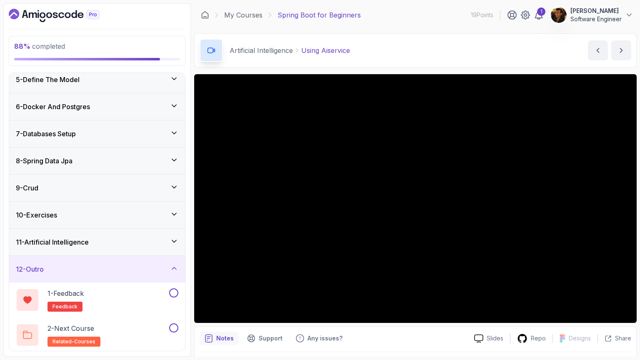
click at [129, 235] on div "11 - Artificial Intelligence" at bounding box center [97, 242] width 176 height 27
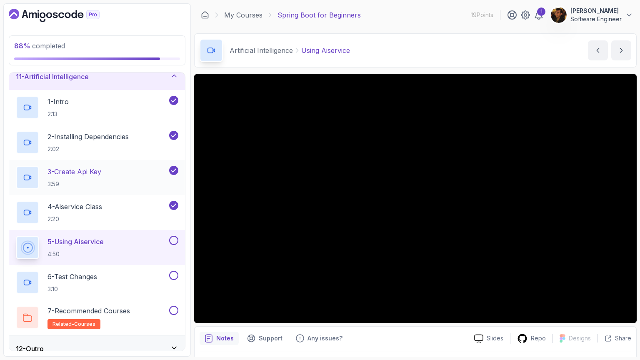
scroll to position [285, 0]
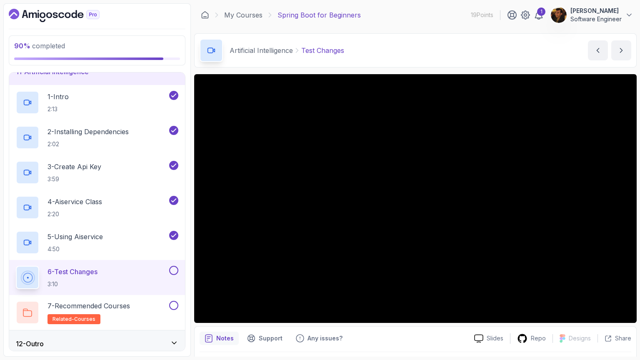
click at [440, 337] on div "Notes Support Any issues?" at bounding box center [334, 338] width 268 height 13
click at [178, 268] on button at bounding box center [173, 270] width 9 height 9
click at [176, 306] on button at bounding box center [173, 305] width 9 height 9
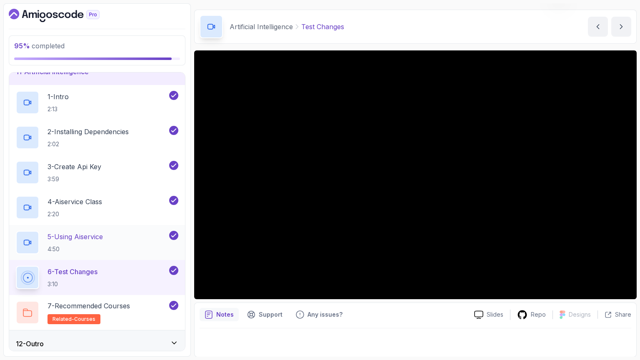
scroll to position [290, 0]
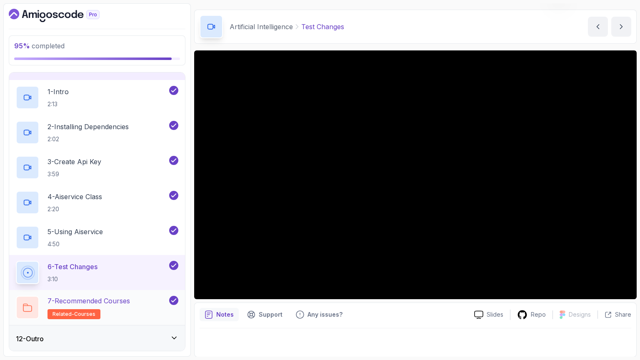
click at [145, 303] on div "7 - Recommended Courses related-courses" at bounding box center [92, 307] width 152 height 23
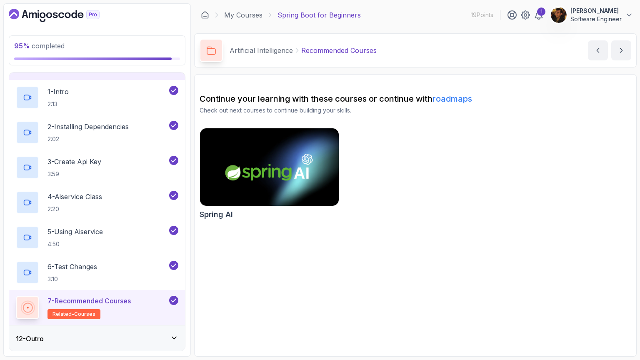
click at [140, 335] on div "12 - Outro" at bounding box center [97, 339] width 163 height 10
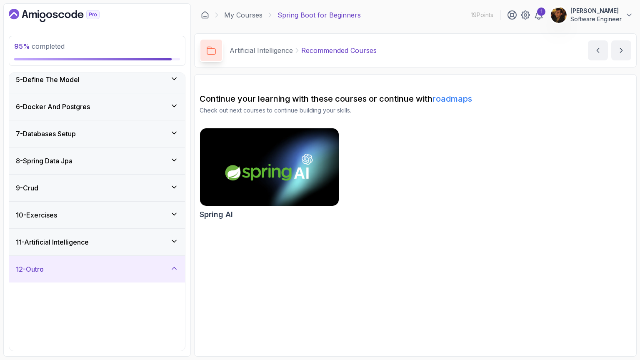
scroll to position [115, 0]
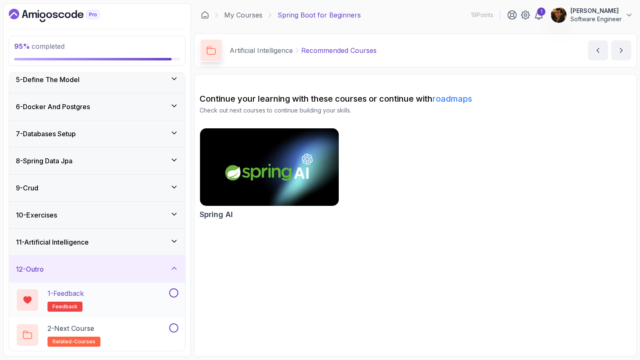
click at [143, 297] on div "1 - Feedback feedback" at bounding box center [92, 299] width 152 height 23
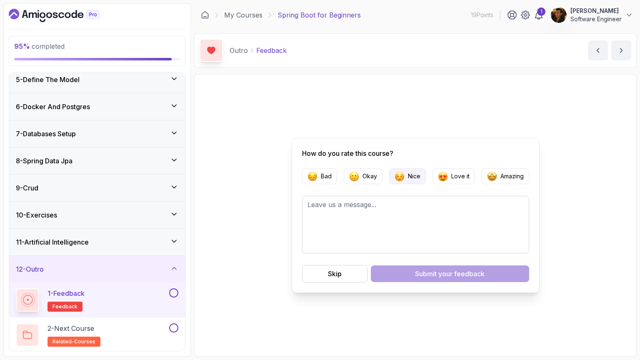
click at [412, 180] on p "Nice" at bounding box center [414, 176] width 13 height 8
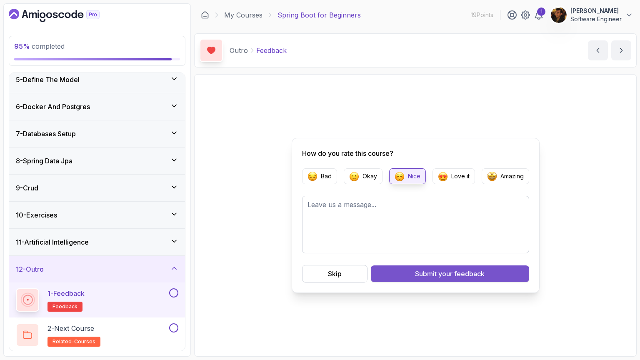
click at [424, 271] on div "Submit your feedback" at bounding box center [450, 274] width 70 height 10
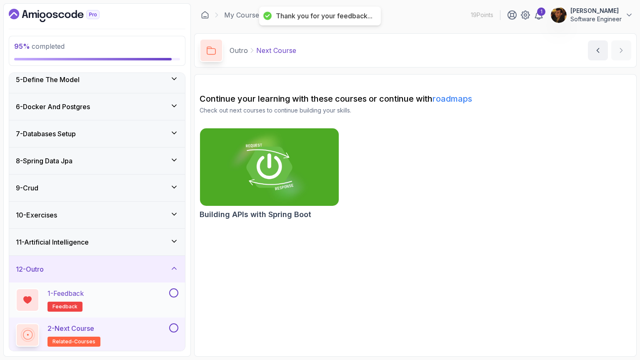
click at [170, 291] on button at bounding box center [173, 292] width 9 height 9
click at [165, 335] on div "2 - Next Course related-courses" at bounding box center [92, 334] width 152 height 23
click at [145, 333] on div "2 - Next Course related-courses" at bounding box center [92, 334] width 152 height 23
click at [180, 329] on div "2 - Next Course related-courses" at bounding box center [97, 335] width 176 height 35
click at [240, 14] on link "My Courses" at bounding box center [243, 15] width 38 height 10
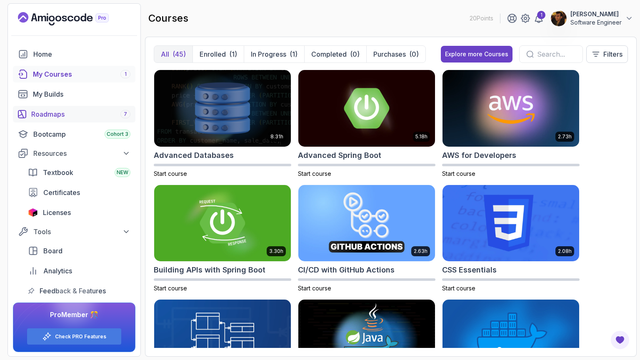
click at [80, 119] on link "Roadmaps 7" at bounding box center [74, 114] width 123 height 17
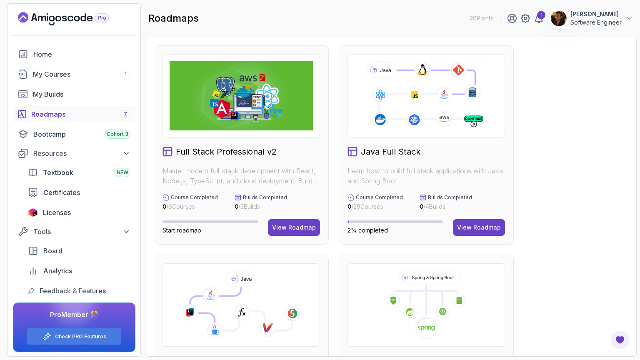
scroll to position [136, 0]
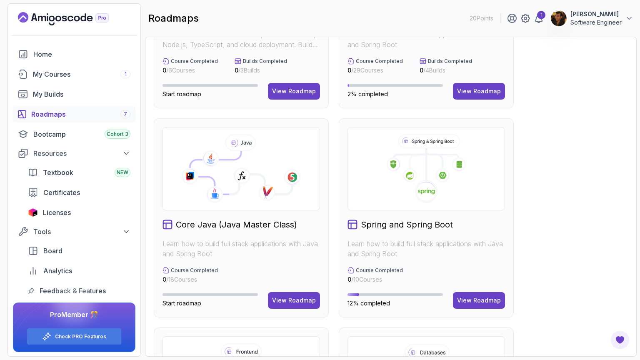
click at [403, 233] on div "Spring and Spring Boot Learn how to build full stack applications with Java and…" at bounding box center [426, 217] width 175 height 199
click at [403, 219] on h2 "Spring and Spring Boot" at bounding box center [407, 225] width 92 height 12
click at [478, 298] on div "View Roadmap" at bounding box center [479, 300] width 44 height 8
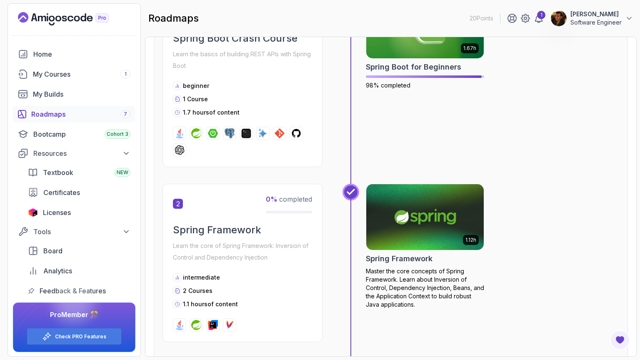
scroll to position [258, 0]
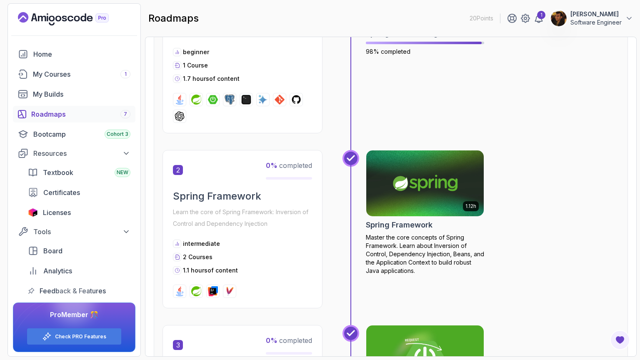
click at [415, 208] on img at bounding box center [424, 183] width 123 height 69
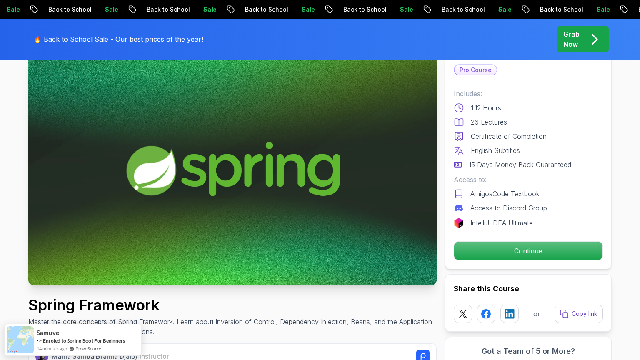
scroll to position [55, 0]
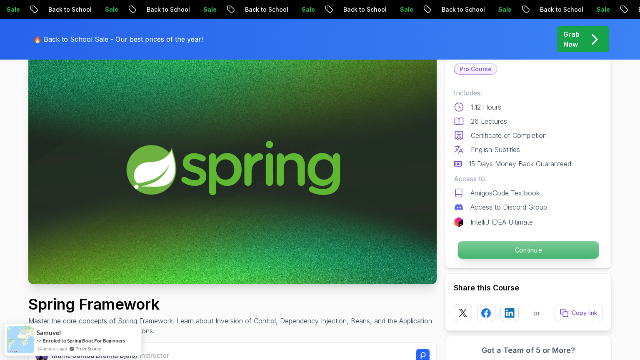
click at [493, 257] on p "Continue" at bounding box center [528, 250] width 141 height 18
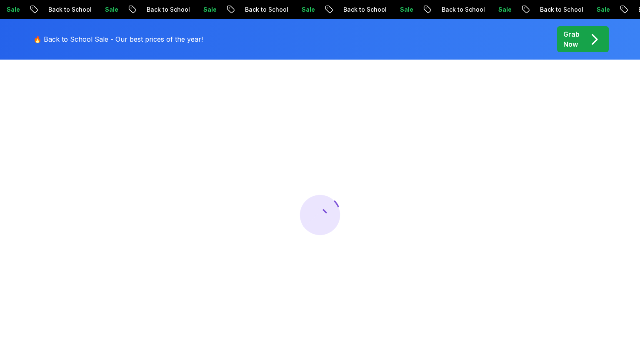
scroll to position [55, 0]
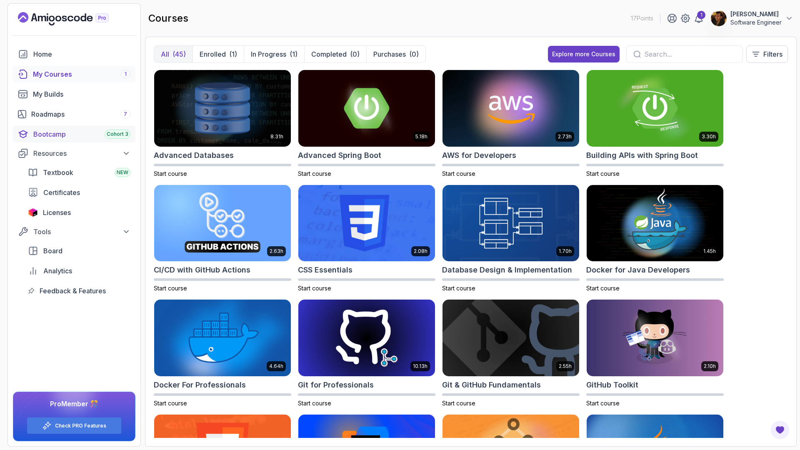
click at [63, 130] on div "Bootcamp Cohort 3" at bounding box center [81, 134] width 97 height 10
click at [63, 116] on div "Roadmaps 7" at bounding box center [80, 114] width 99 height 10
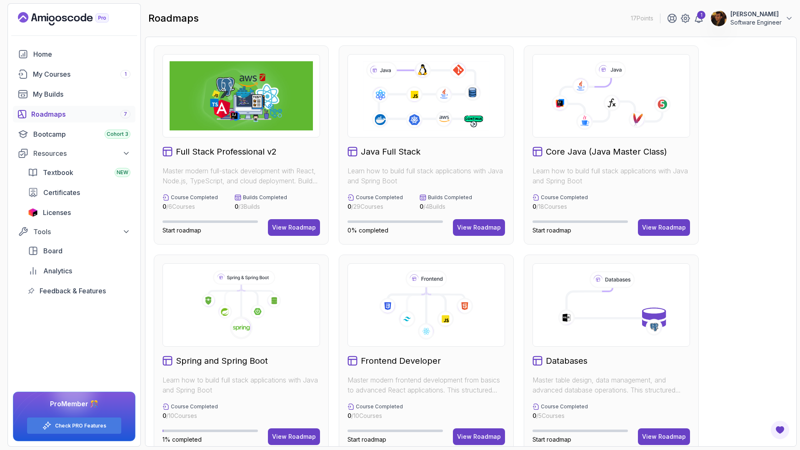
scroll to position [222, 0]
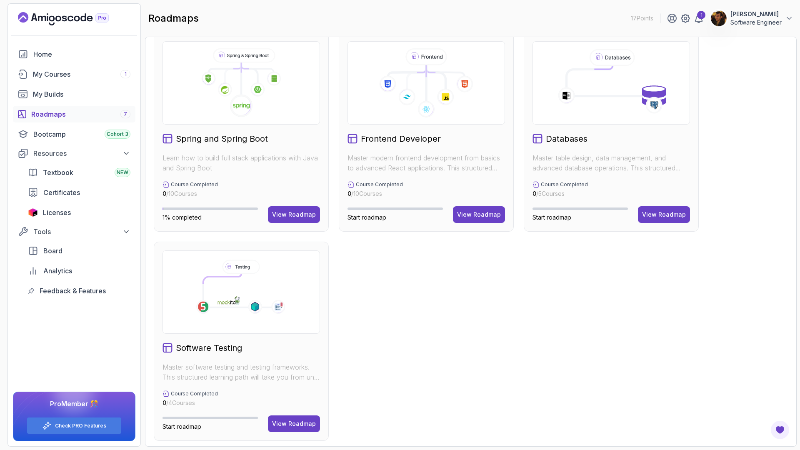
click at [233, 169] on p "Learn how to build full stack applications with Java and Spring Boot" at bounding box center [242, 163] width 158 height 20
click at [218, 144] on h2 "Spring and Spring Boot" at bounding box center [222, 139] width 92 height 12
click at [218, 137] on h2 "Spring and Spring Boot" at bounding box center [222, 139] width 92 height 12
click at [188, 172] on p "Learn how to build full stack applications with Java and Spring Boot" at bounding box center [242, 163] width 158 height 20
click at [287, 210] on div "View Roadmap" at bounding box center [294, 214] width 44 height 8
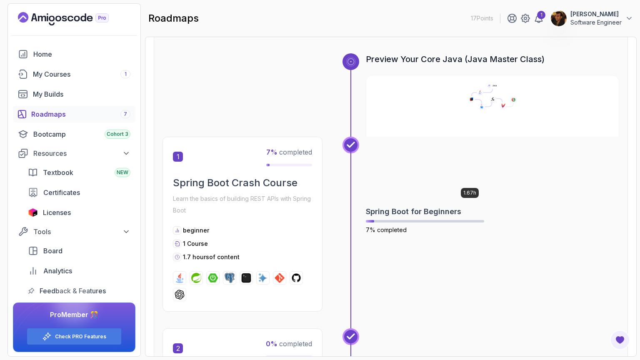
scroll to position [80, 0]
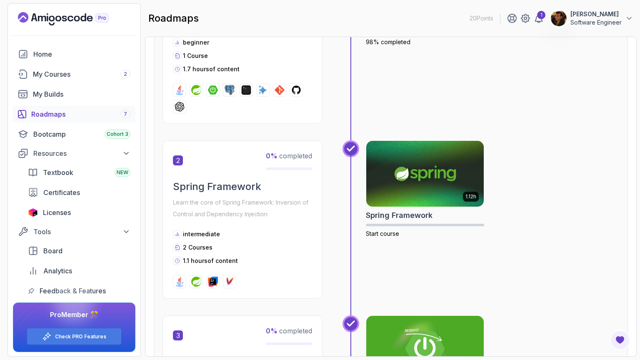
scroll to position [276, 0]
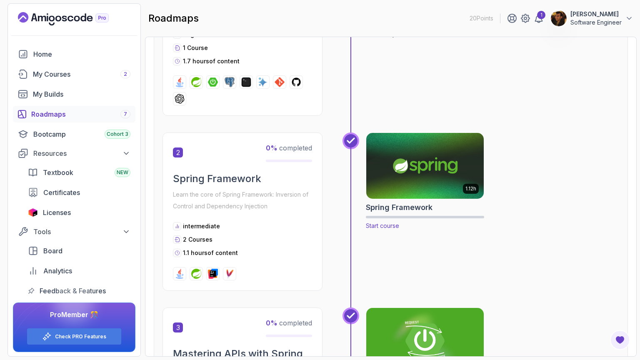
click at [402, 176] on img at bounding box center [424, 165] width 123 height 69
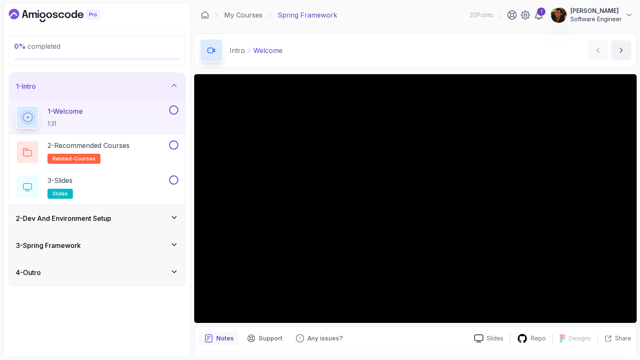
click at [127, 227] on div "2 - Dev And Environment Setup" at bounding box center [97, 218] width 176 height 27
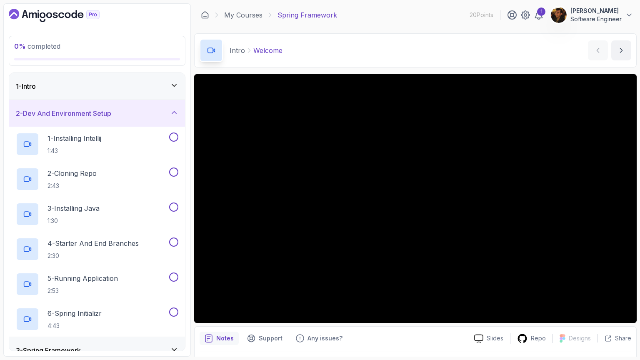
click at [117, 117] on div "2 - Dev And Environment Setup" at bounding box center [97, 113] width 163 height 10
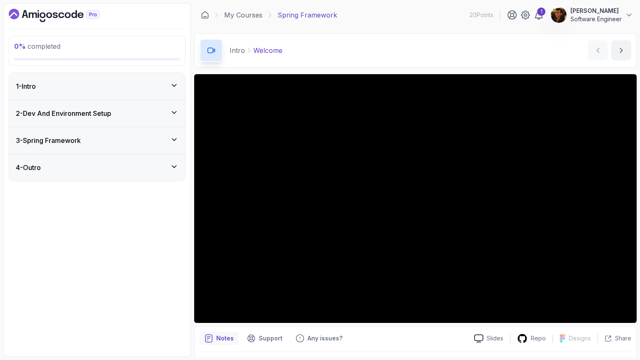
click at [121, 138] on div "3 - Spring Framework" at bounding box center [97, 140] width 163 height 10
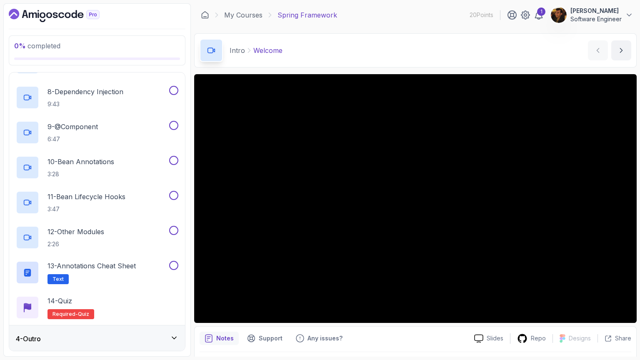
scroll to position [319, 0]
click at [129, 336] on div "4 - Outro" at bounding box center [97, 338] width 163 height 10
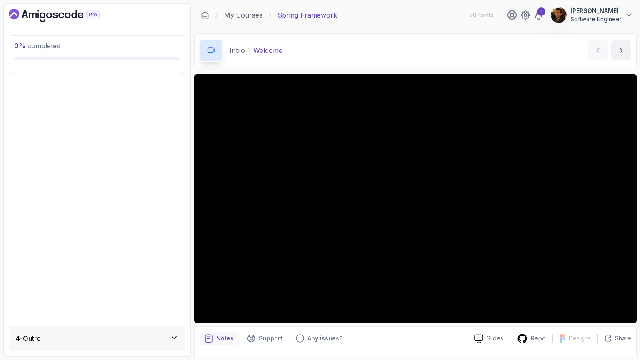
scroll to position [0, 0]
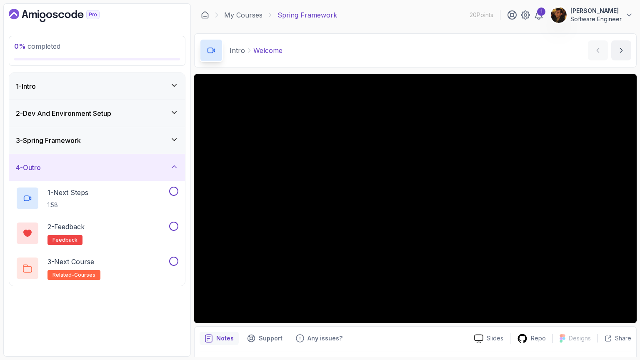
click at [128, 163] on div "4 - Outro" at bounding box center [97, 168] width 163 height 10
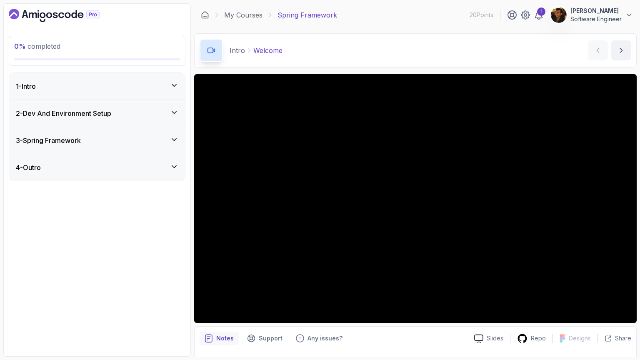
click at [426, 351] on div "Notes Support Any issues? Slides Repo Designs Design not available Share" at bounding box center [415, 353] width 443 height 55
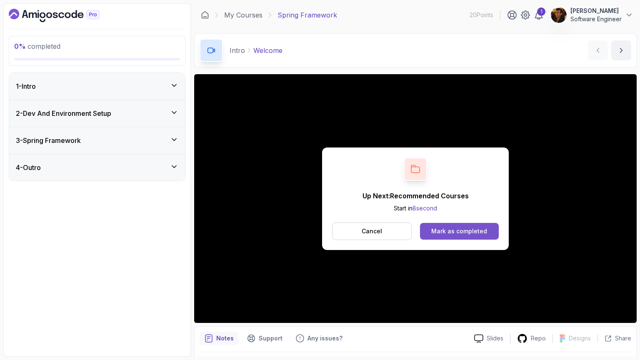
click at [458, 229] on div "Mark as completed" at bounding box center [459, 231] width 56 height 8
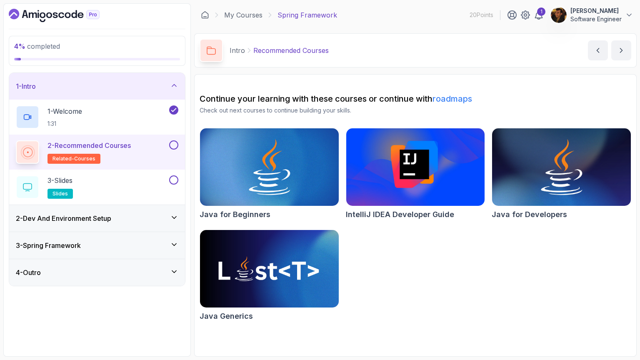
click at [175, 145] on button at bounding box center [173, 144] width 9 height 9
click at [130, 175] on div "3 - Slides slides" at bounding box center [92, 186] width 152 height 23
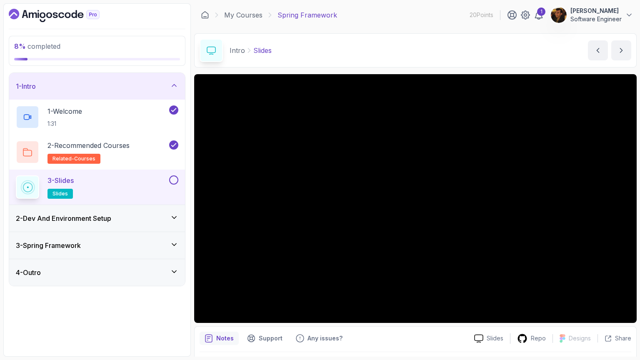
click at [175, 179] on button at bounding box center [173, 179] width 9 height 9
click at [167, 214] on div "2 - Dev And Environment Setup" at bounding box center [97, 218] width 163 height 10
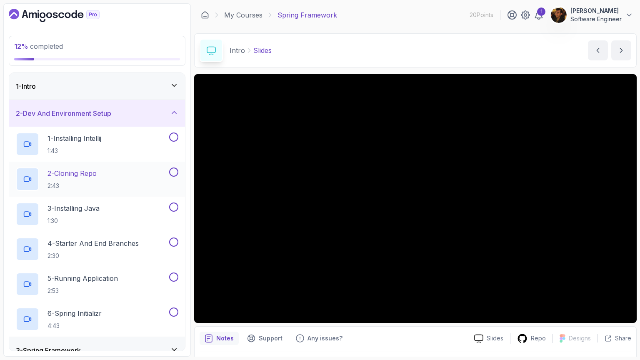
click at [130, 178] on div "2 - Cloning Repo 2:43" at bounding box center [92, 179] width 152 height 23
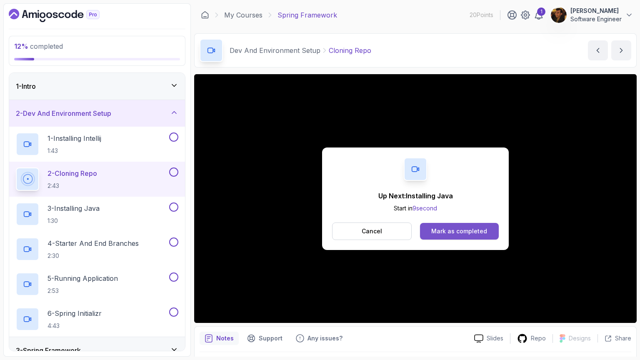
click at [433, 233] on div "Mark as completed" at bounding box center [459, 231] width 56 height 8
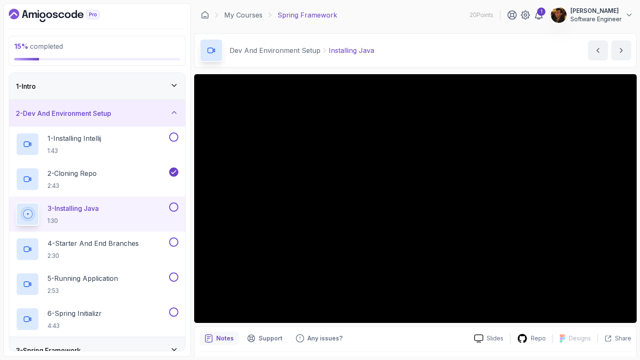
click at [165, 212] on div "3 - Installing Java 1:30" at bounding box center [92, 214] width 152 height 23
click at [179, 207] on div "3 - Installing Java 1:30" at bounding box center [97, 214] width 176 height 35
click at [156, 247] on div "4 - Starter And End Branches 2:30" at bounding box center [92, 249] width 152 height 23
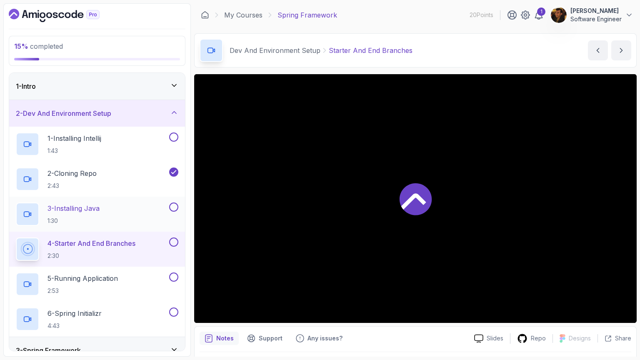
click at [175, 204] on button at bounding box center [173, 207] width 9 height 9
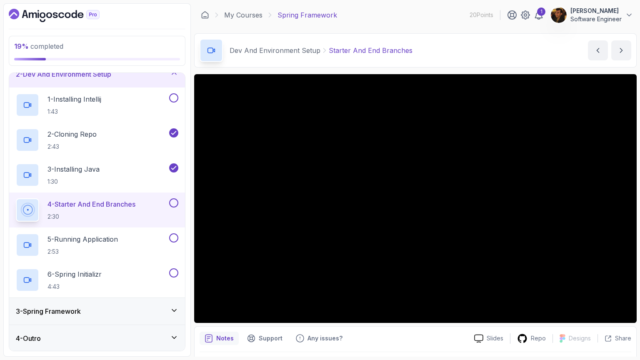
click at [413, 60] on div "Dev And Environment Setup Starter And End Branches Starter And End Branches by …" at bounding box center [415, 50] width 443 height 34
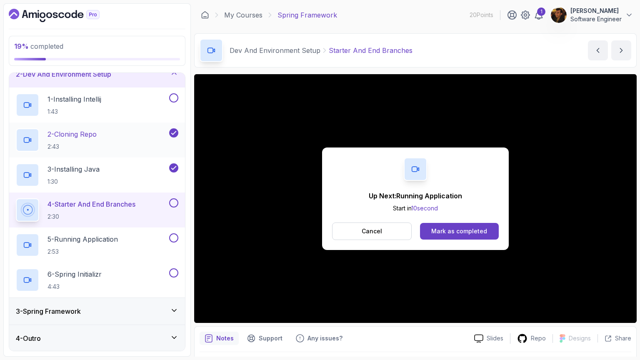
click at [126, 132] on div "2 - Cloning Repo 2:43" at bounding box center [92, 139] width 152 height 23
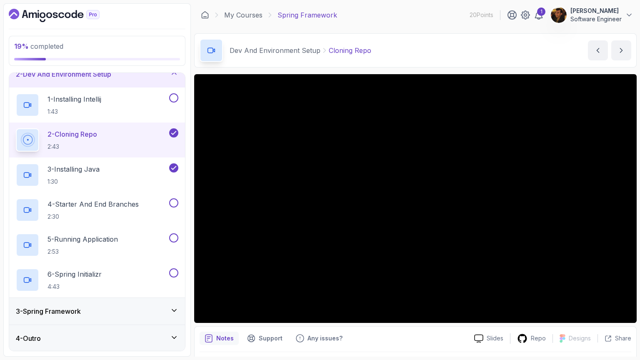
scroll to position [24, 0]
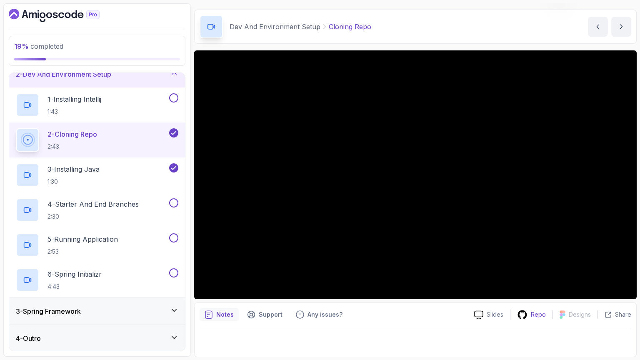
click at [533, 317] on p "Repo" at bounding box center [538, 314] width 15 height 8
click at [126, 206] on p "4 - Starter And End Branches" at bounding box center [93, 204] width 91 height 10
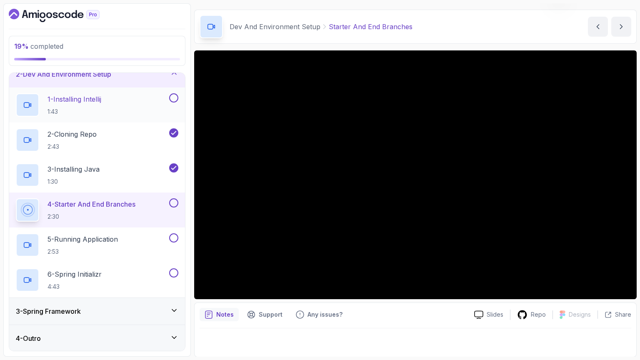
click at [176, 100] on button at bounding box center [173, 97] width 9 height 9
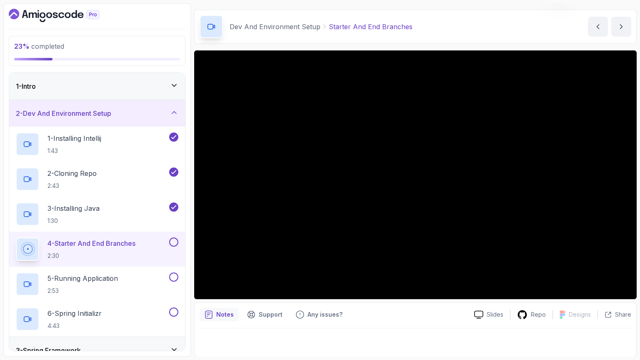
click at [175, 88] on icon at bounding box center [174, 85] width 8 height 8
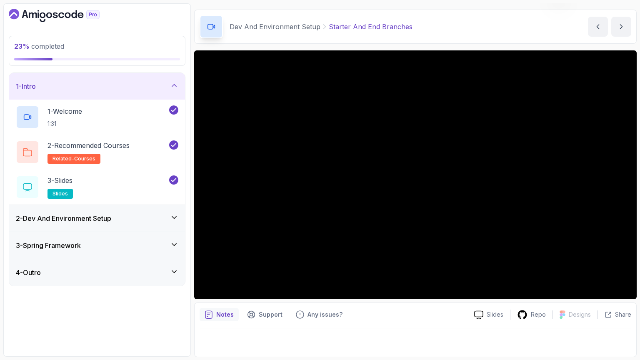
click at [175, 88] on icon at bounding box center [174, 85] width 8 height 8
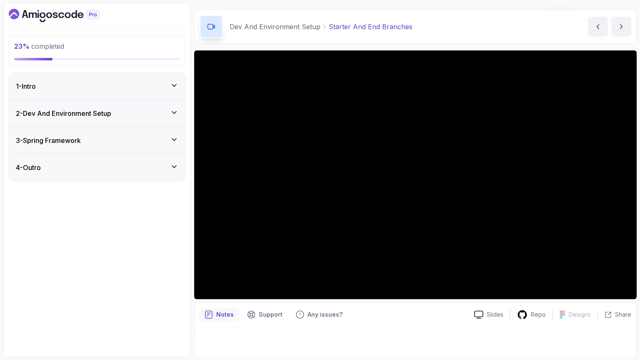
click at [172, 118] on div "2 - Dev And Environment Setup" at bounding box center [97, 113] width 176 height 27
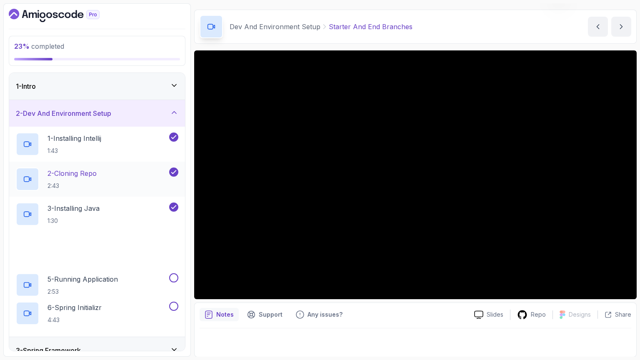
scroll to position [39, 0]
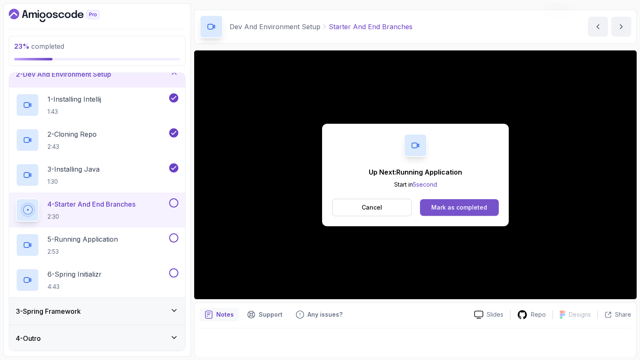
click at [464, 210] on button "Mark as completed" at bounding box center [459, 207] width 79 height 17
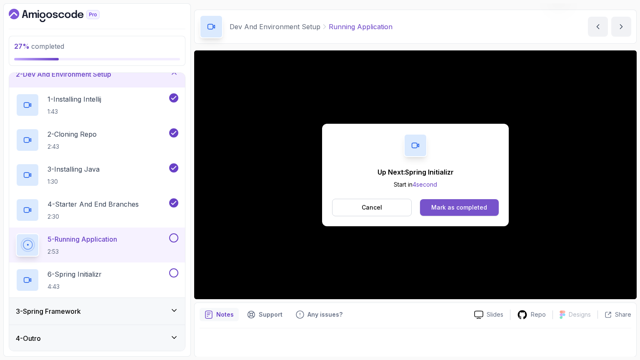
click at [441, 207] on div "Mark as completed" at bounding box center [459, 207] width 56 height 8
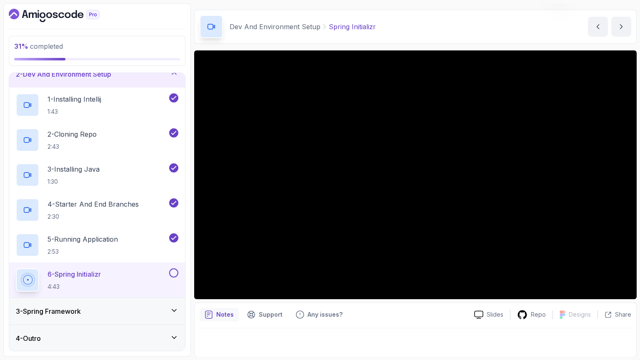
click at [136, 308] on div "3 - Spring Framework" at bounding box center [97, 311] width 163 height 10
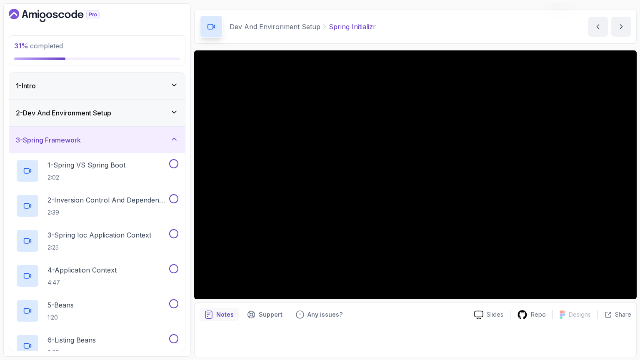
click at [160, 111] on div "2 - Dev And Environment Setup" at bounding box center [97, 113] width 163 height 10
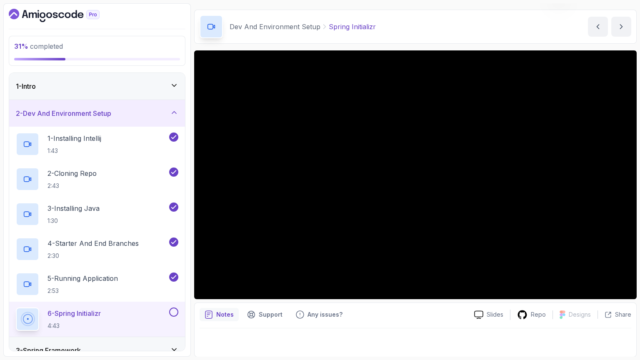
click at [174, 311] on button at bounding box center [173, 312] width 9 height 9
click at [156, 110] on div "2 - Dev And Environment Setup" at bounding box center [97, 113] width 163 height 10
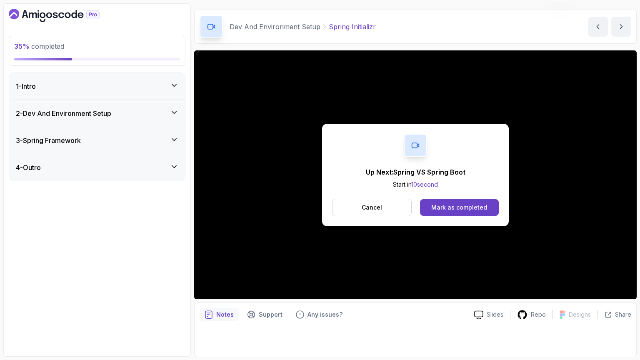
click at [446, 198] on div "Up Next: Spring VS Spring Boot Start in 10 second Cancel Mark as completed" at bounding box center [415, 175] width 187 height 103
click at [446, 201] on button "Mark as completed" at bounding box center [459, 207] width 79 height 17
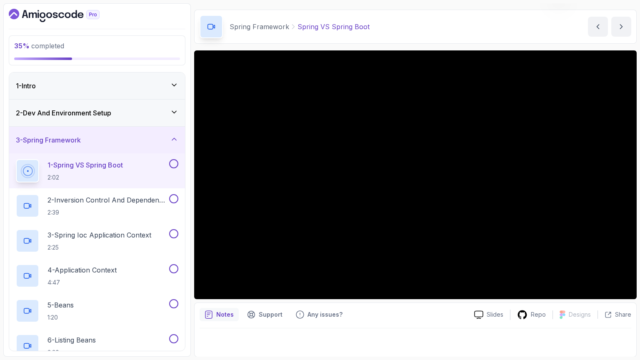
click at [177, 165] on button at bounding box center [173, 163] width 9 height 9
click at [141, 199] on p "2 - Inversion Control And Dependency Injection" at bounding box center [108, 200] width 120 height 10
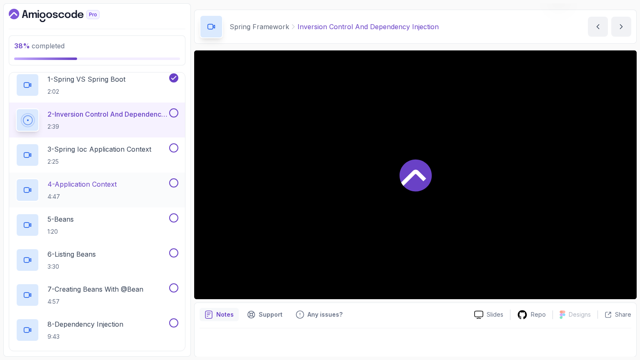
scroll to position [87, 0]
click at [124, 143] on p "3 - Spring Ioc Application Context" at bounding box center [100, 148] width 104 height 10
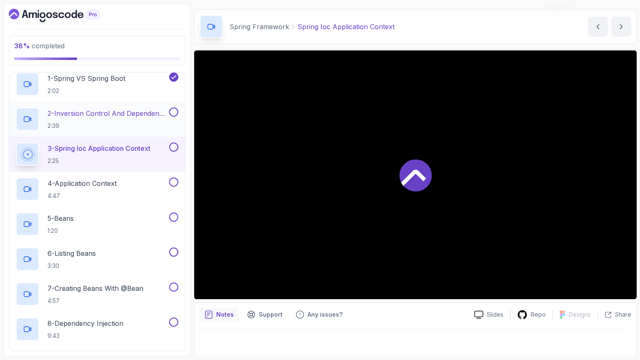
click at [122, 122] on p "2:39" at bounding box center [108, 126] width 120 height 8
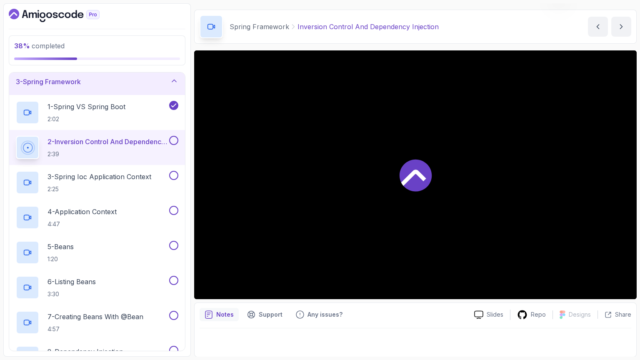
scroll to position [23, 0]
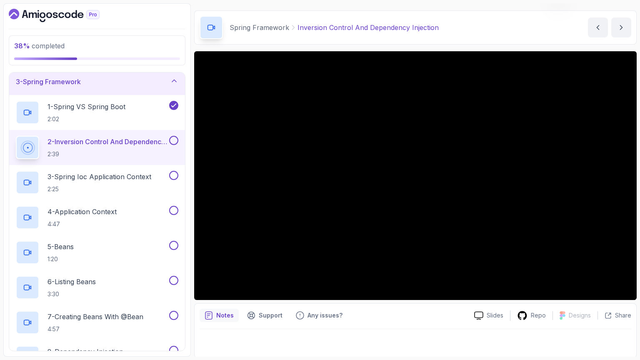
click at [409, 167] on div at bounding box center [415, 175] width 443 height 249
click at [171, 138] on button at bounding box center [173, 140] width 9 height 9
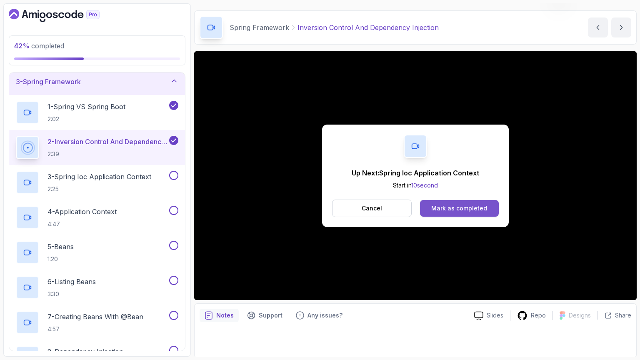
click at [476, 208] on div "Mark as completed" at bounding box center [459, 208] width 56 height 8
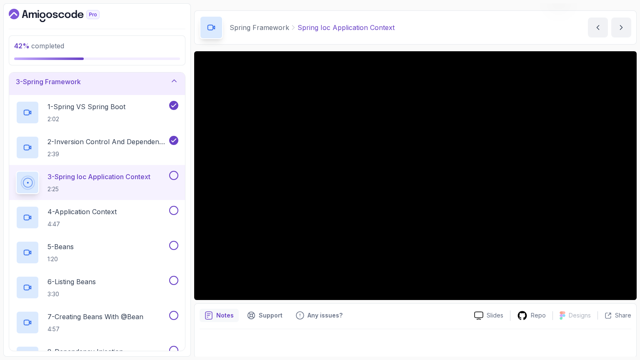
click at [175, 174] on button at bounding box center [173, 175] width 9 height 9
click at [123, 203] on div "4 - Application Context 4:47" at bounding box center [97, 217] width 176 height 35
click at [108, 198] on div "3 - Spring Ioc Application Context 2:25" at bounding box center [97, 182] width 176 height 35
click at [108, 213] on p "4 - Application Context" at bounding box center [82, 212] width 69 height 10
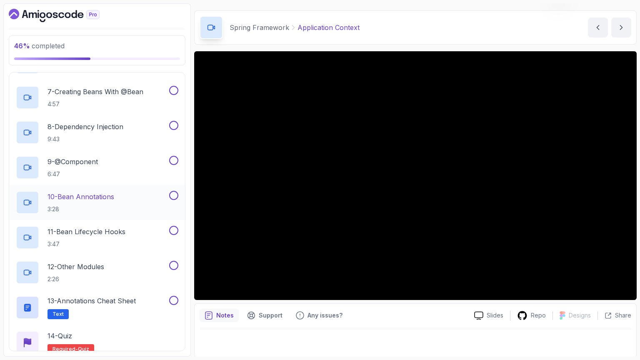
scroll to position [319, 0]
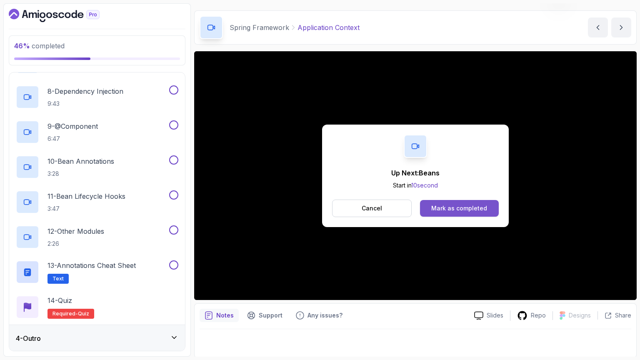
click at [448, 214] on button "Mark as completed" at bounding box center [459, 208] width 79 height 17
click at [441, 204] on div "Mark as completed" at bounding box center [459, 208] width 56 height 8
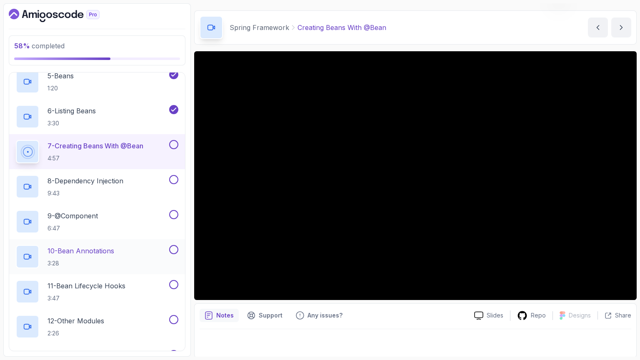
scroll to position [208, 0]
